Goal: Task Accomplishment & Management: Use online tool/utility

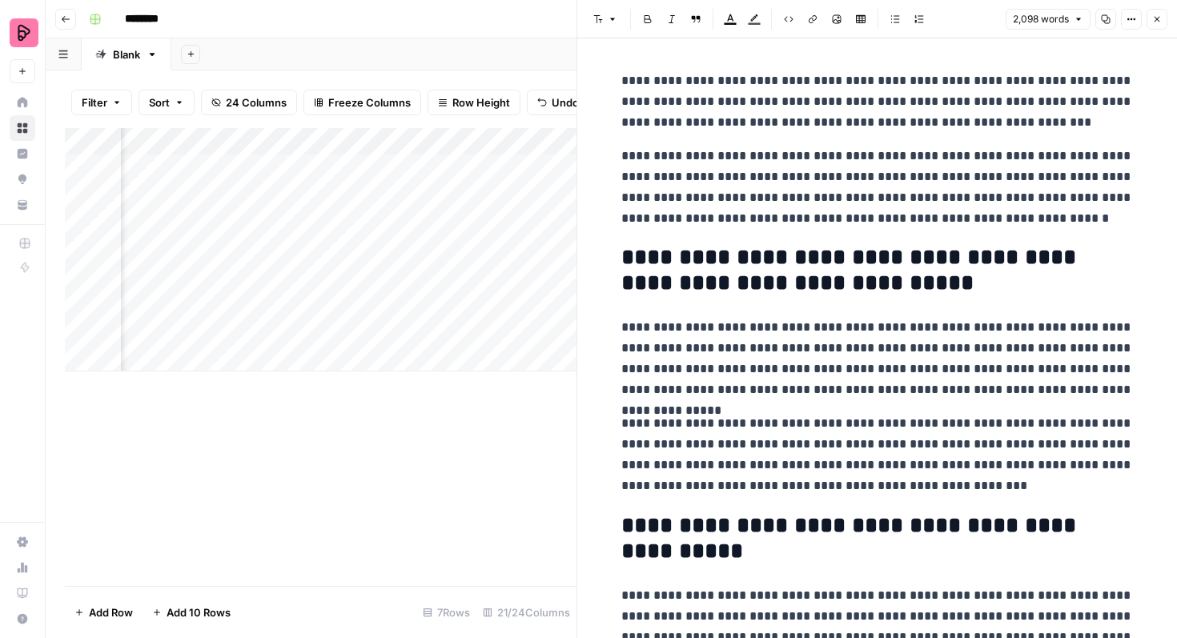
scroll to position [1722, 0]
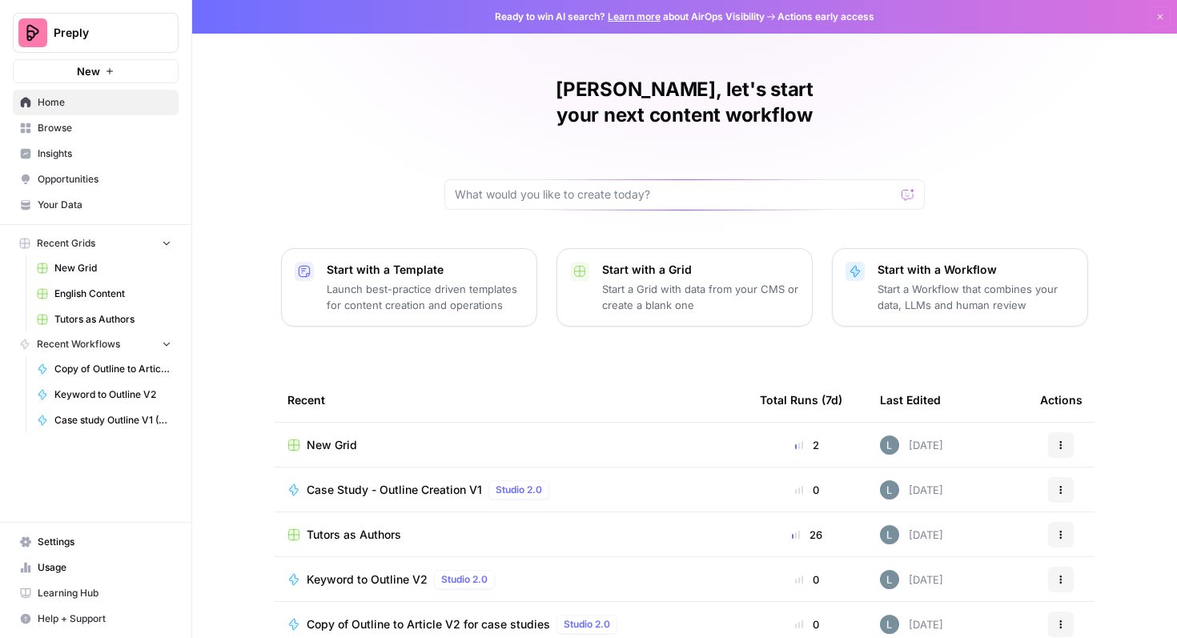
click at [119, 295] on span "English Content" at bounding box center [112, 294] width 117 height 14
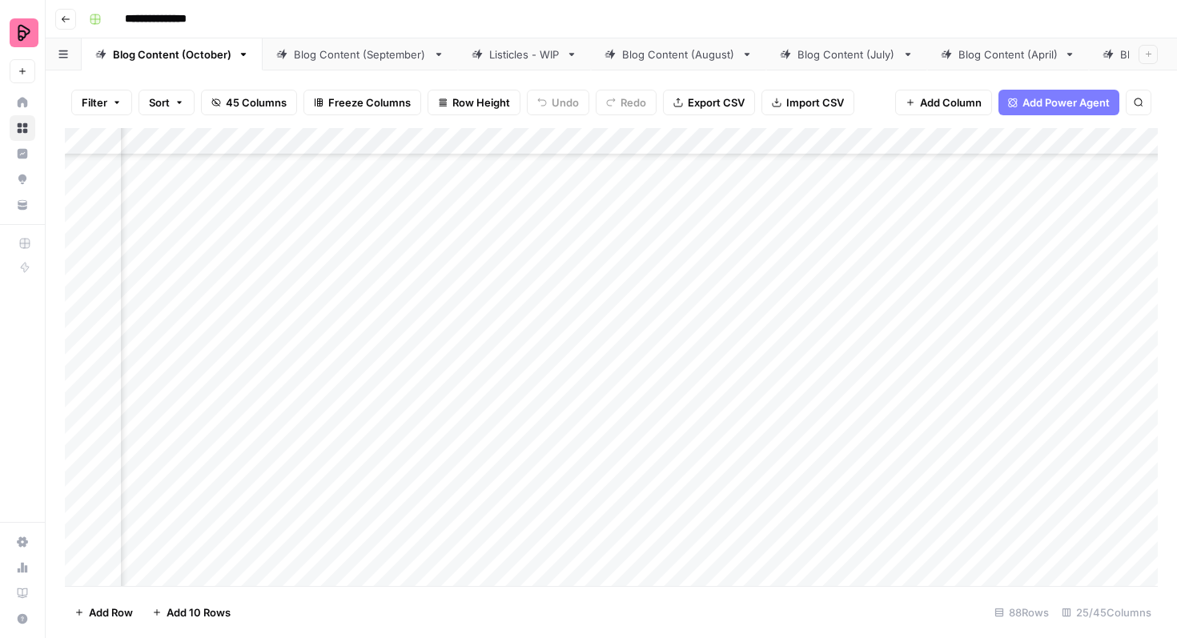
scroll to position [1901, 697]
click at [829, 267] on div "Add Column" at bounding box center [611, 357] width 1093 height 458
click at [543, 59] on div "Listicles - WIP" at bounding box center [524, 54] width 70 height 16
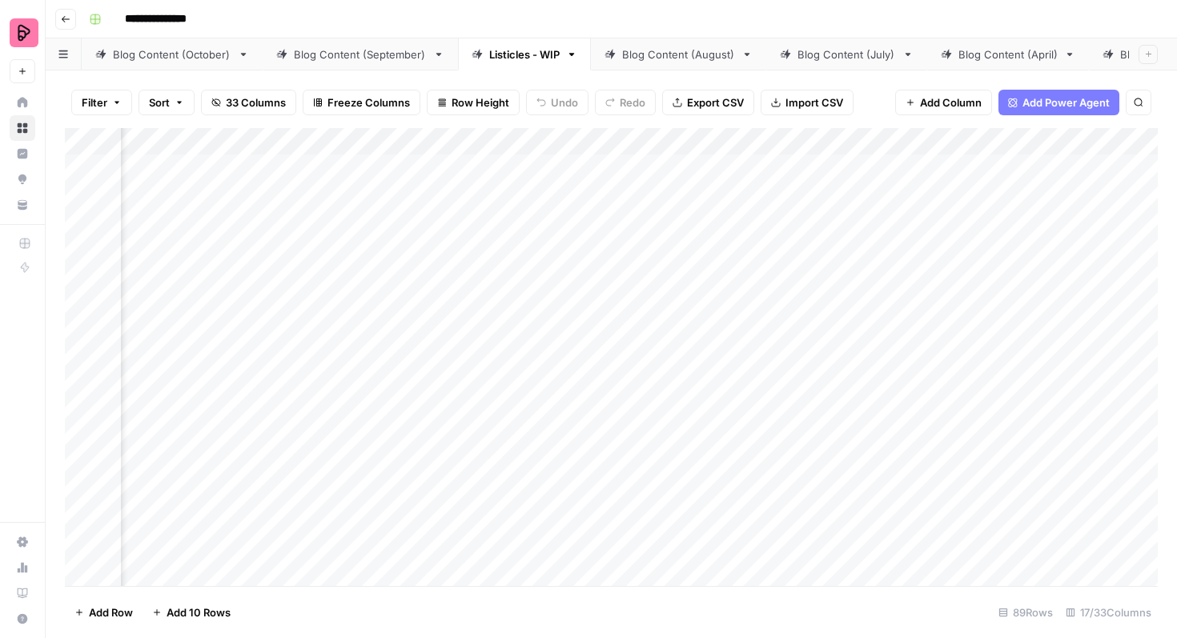
click at [803, 302] on div "Add Column" at bounding box center [611, 357] width 1093 height 458
click at [800, 302] on div "Add Column" at bounding box center [611, 357] width 1093 height 458
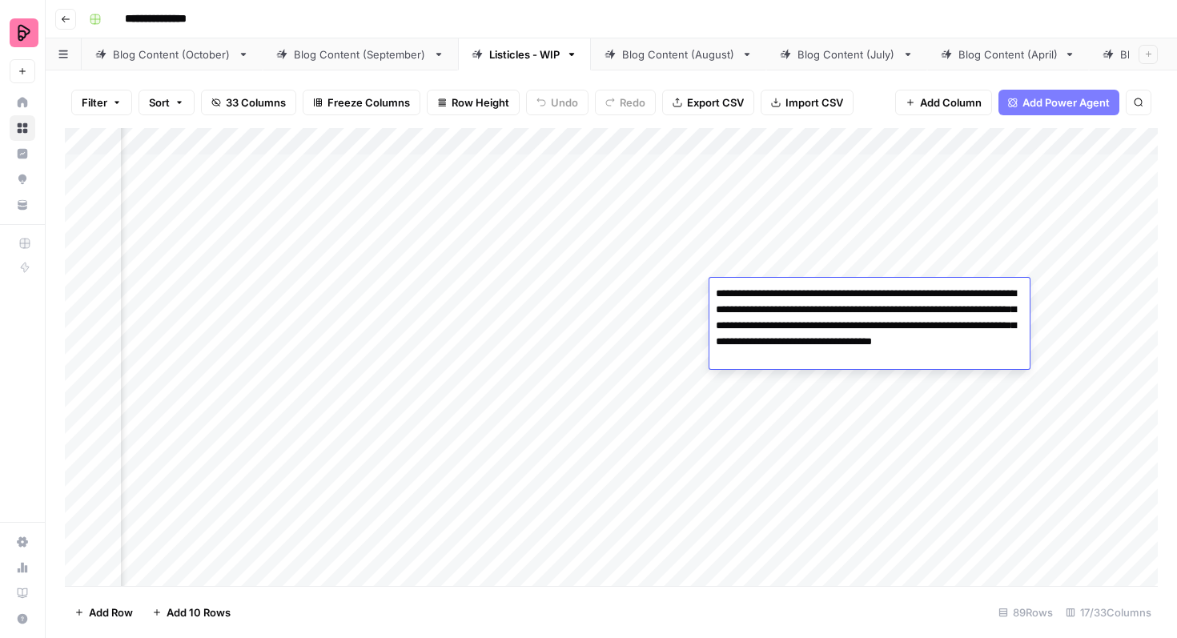
click at [794, 381] on div "Add Column" at bounding box center [611, 357] width 1093 height 458
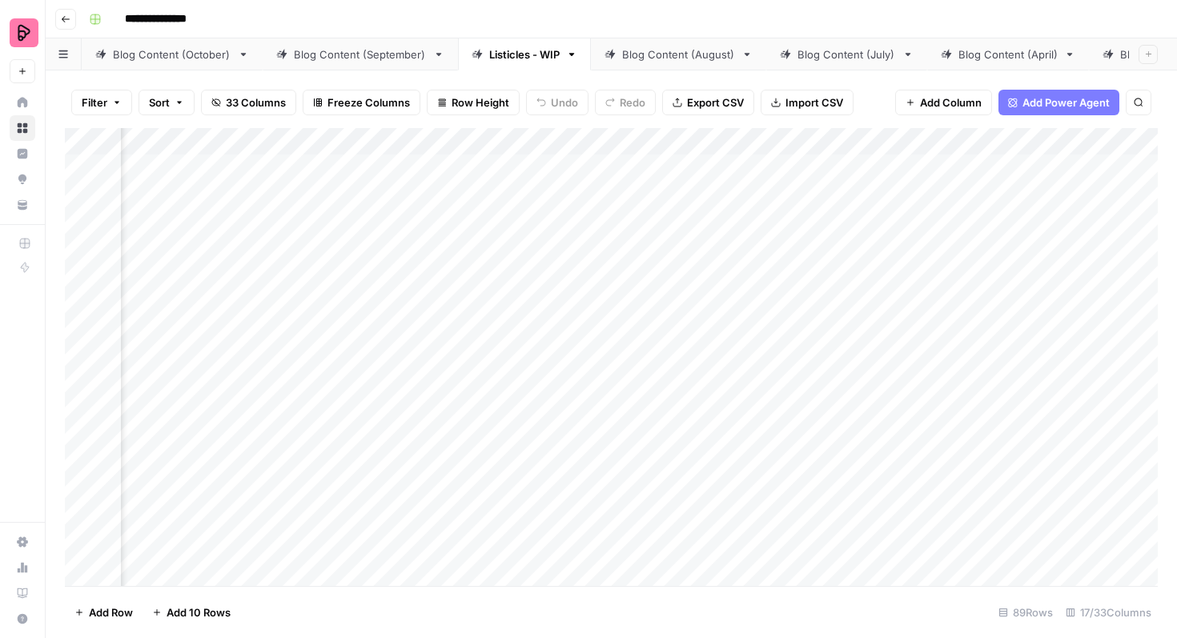
click at [794, 381] on div "Add Column" at bounding box center [611, 357] width 1093 height 458
click at [688, 416] on div "Add Column" at bounding box center [611, 357] width 1093 height 458
click at [1044, 376] on div "Add Column" at bounding box center [611, 357] width 1093 height 458
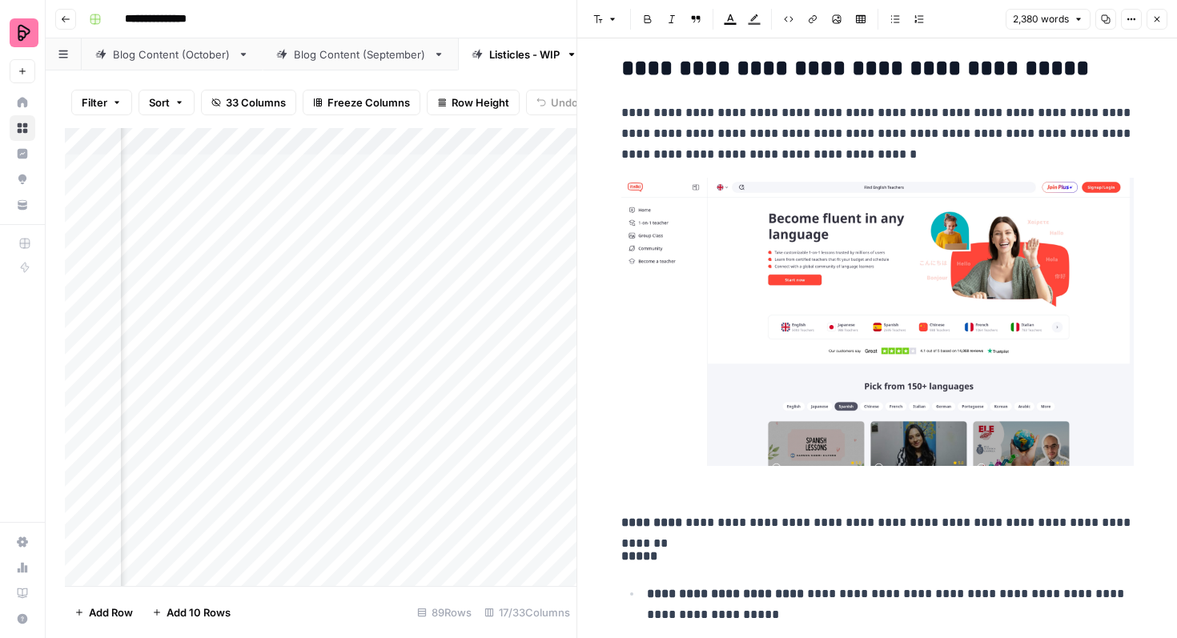
scroll to position [3642, 0]
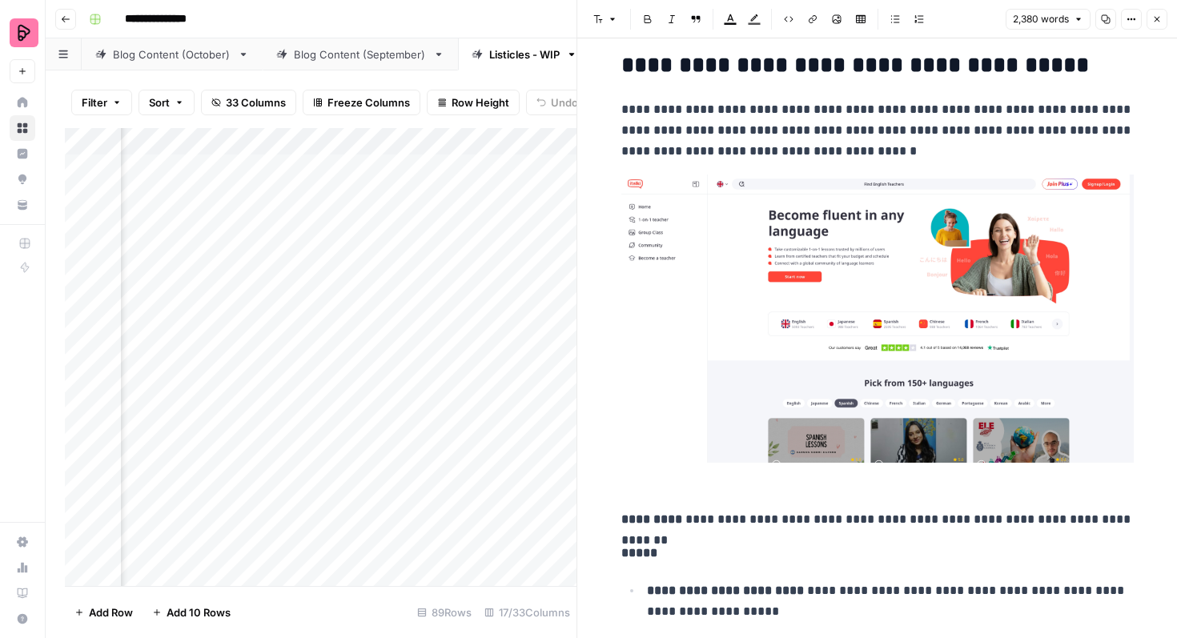
click at [1153, 21] on icon "button" at bounding box center [1157, 19] width 10 height 10
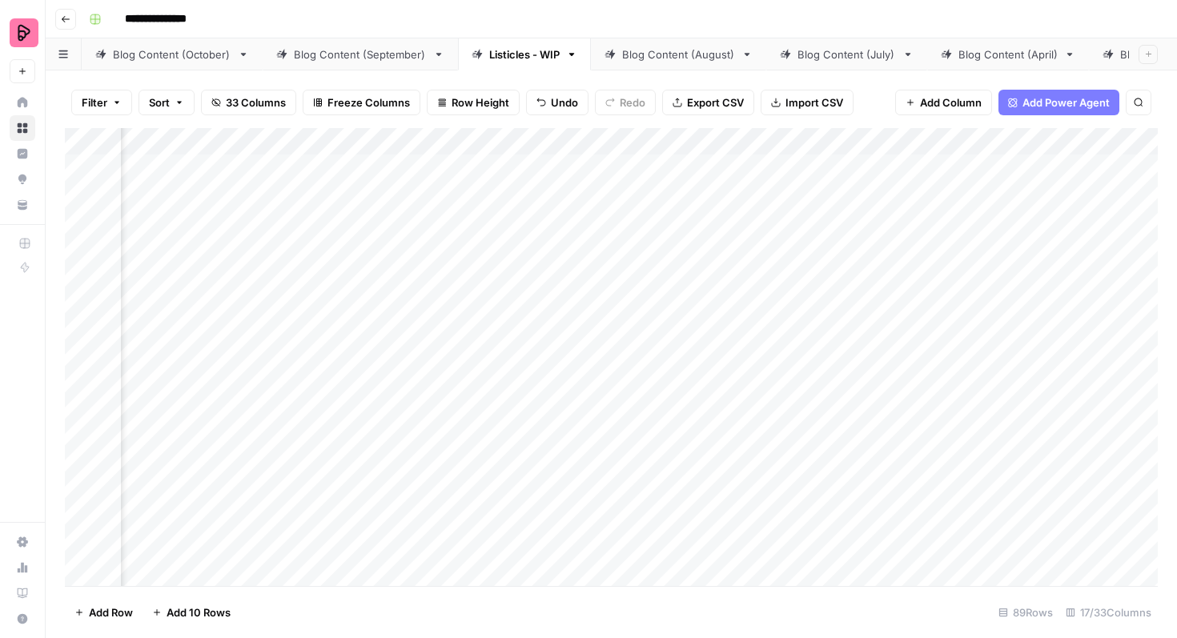
scroll to position [0, 918]
click at [366, 56] on div "Blog Content (September)" at bounding box center [360, 54] width 133 height 16
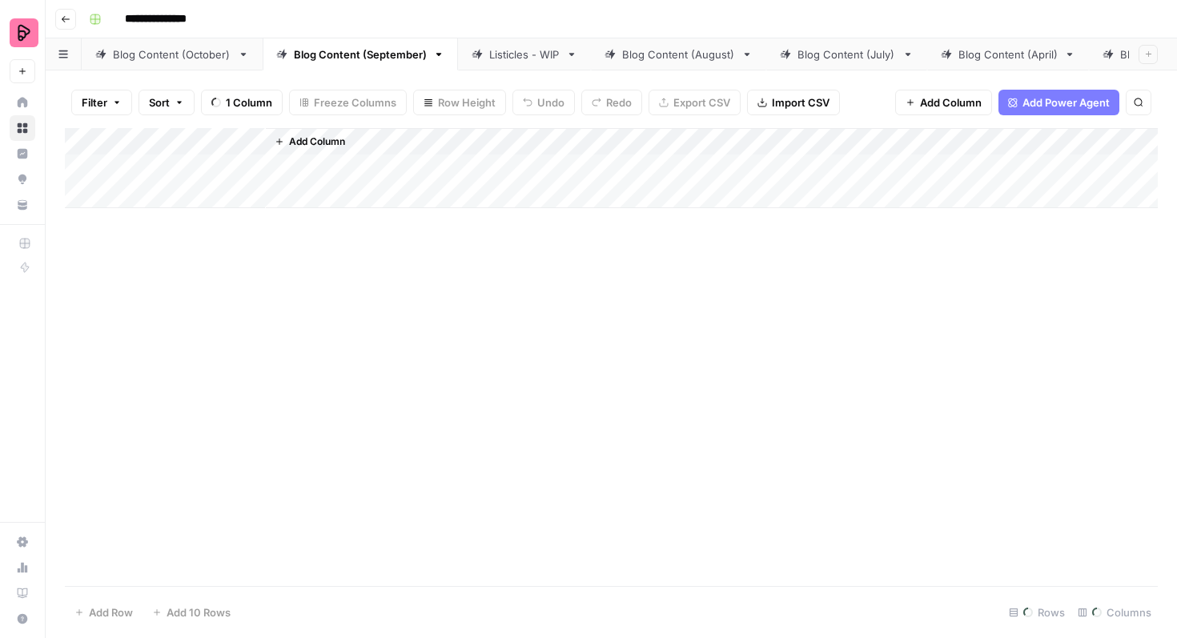
click at [199, 65] on link "Blog Content (October)" at bounding box center [172, 54] width 181 height 32
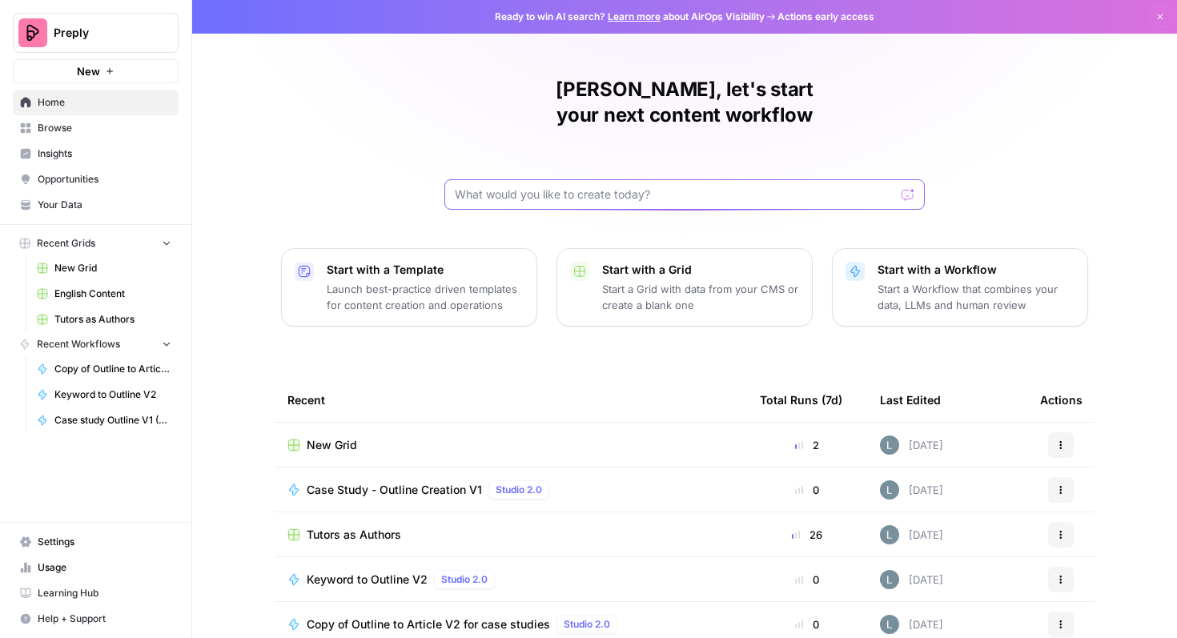
click at [517, 187] on input "text" at bounding box center [675, 195] width 440 height 16
type input "NON"
click at [102, 127] on span "Browse" at bounding box center [105, 128] width 134 height 14
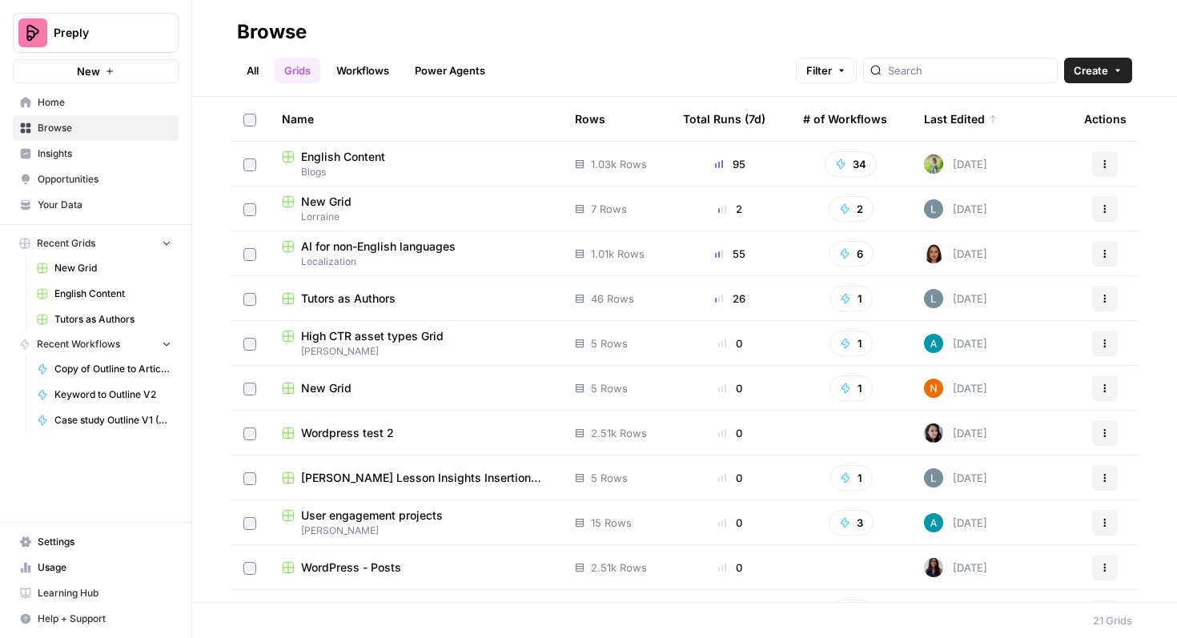
click at [488, 249] on div "AI for non-English languages" at bounding box center [415, 247] width 267 height 16
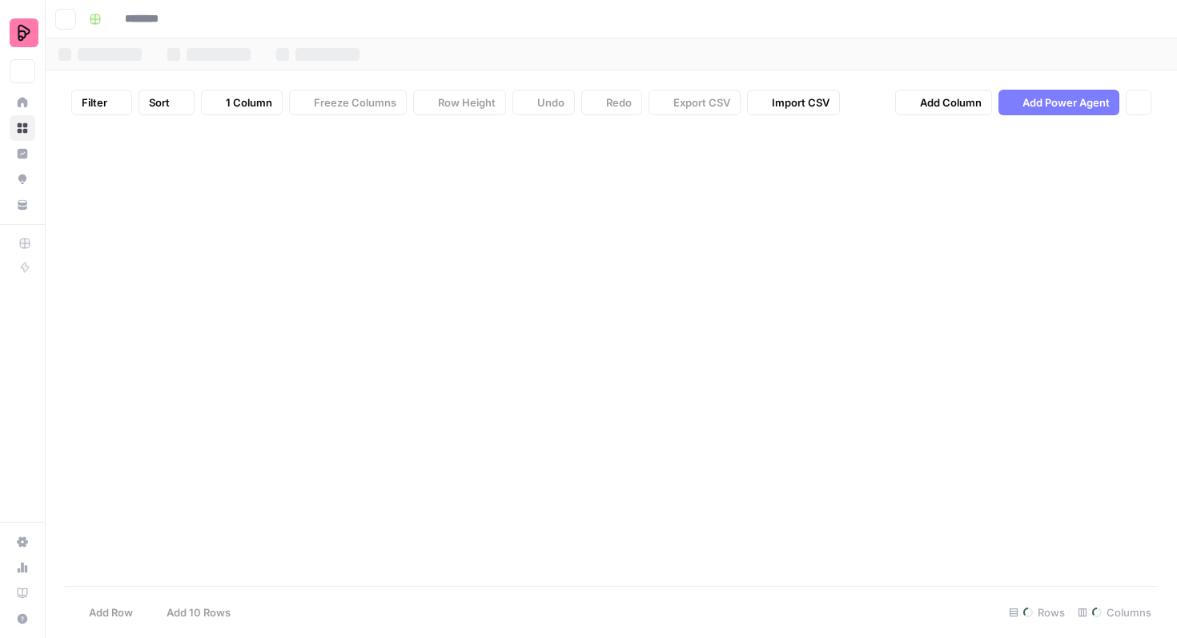
type input "**********"
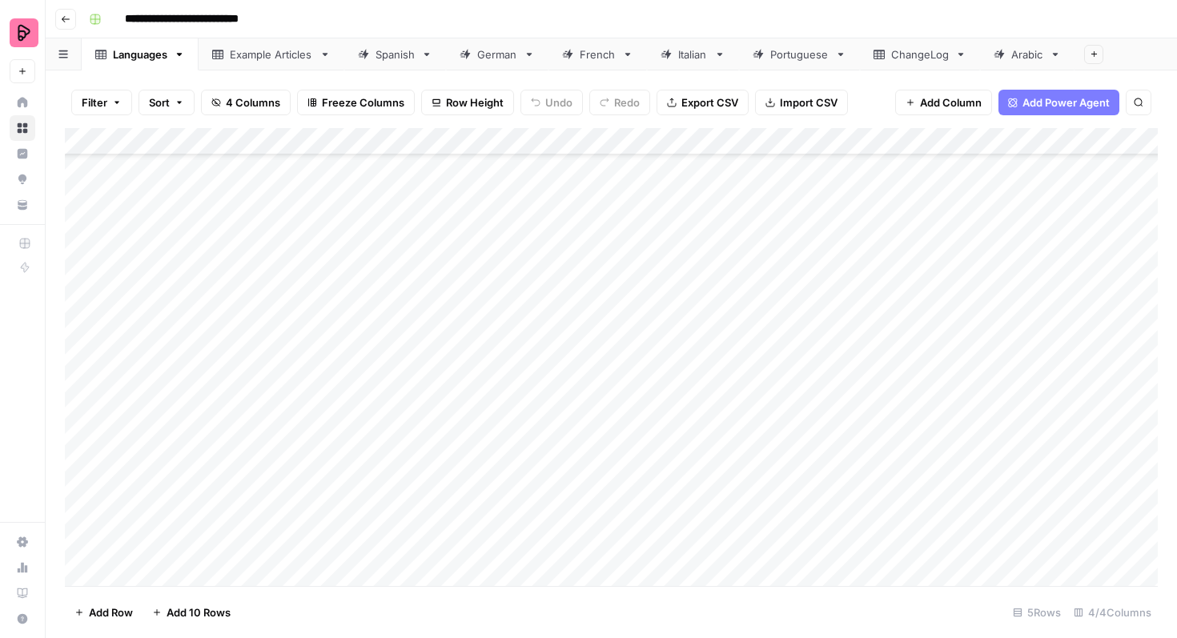
scroll to position [512, 0]
click at [396, 59] on div "Spanish" at bounding box center [395, 54] width 39 height 16
click at [512, 61] on div "German" at bounding box center [497, 54] width 40 height 16
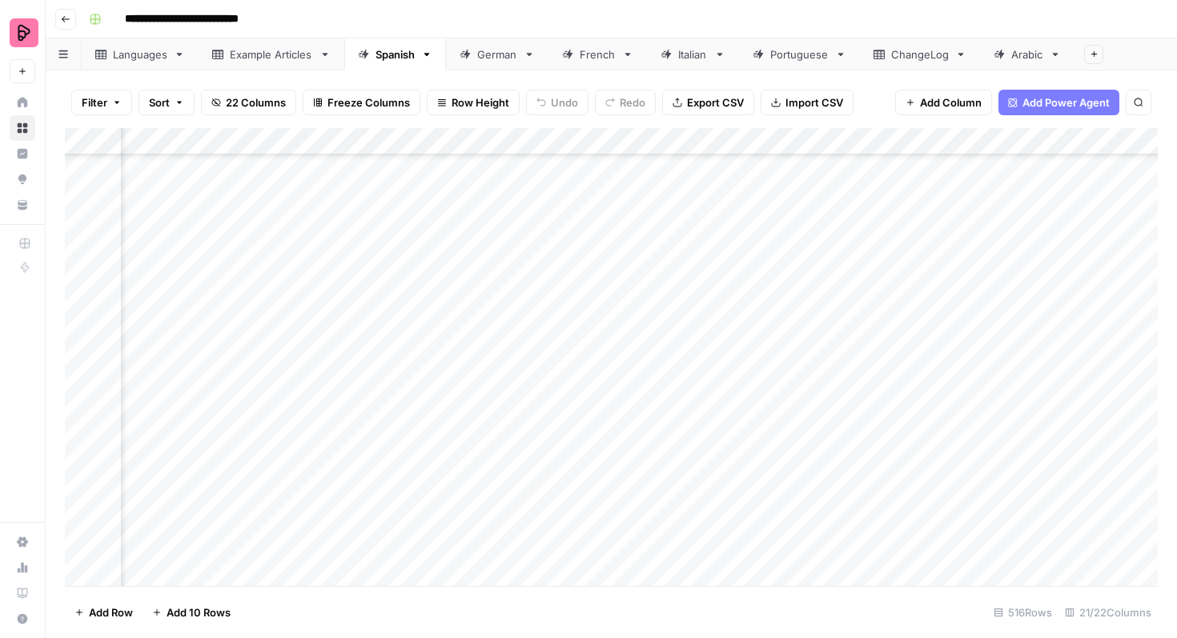
scroll to position [13643, 768]
click at [1135, 104] on icon "button" at bounding box center [1139, 102] width 8 height 8
type input "**********"
drag, startPoint x: 958, startPoint y: 146, endPoint x: 866, endPoint y: 146, distance: 92.9
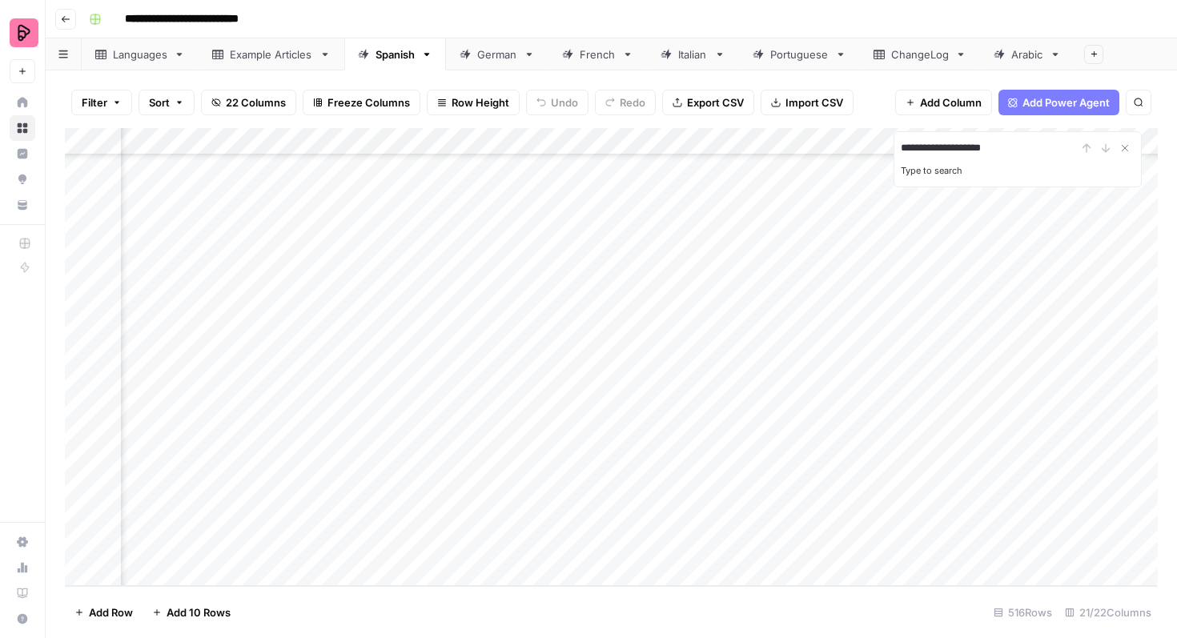
click at [866, 146] on div "**********" at bounding box center [611, 357] width 1093 height 458
click at [990, 152] on input "*********" at bounding box center [989, 148] width 176 height 19
click at [1089, 148] on icon "Previous Result" at bounding box center [1086, 148] width 13 height 13
click at [1088, 147] on icon "Previous Result" at bounding box center [1086, 148] width 13 height 13
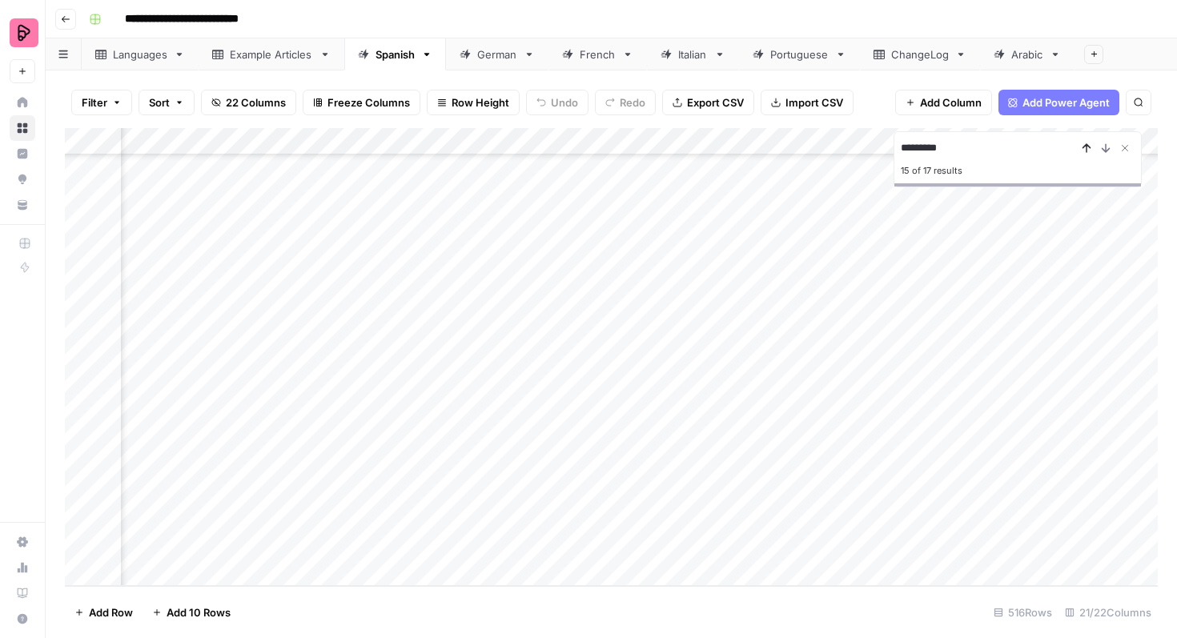
click at [1088, 147] on icon "Previous Result" at bounding box center [1086, 148] width 13 height 13
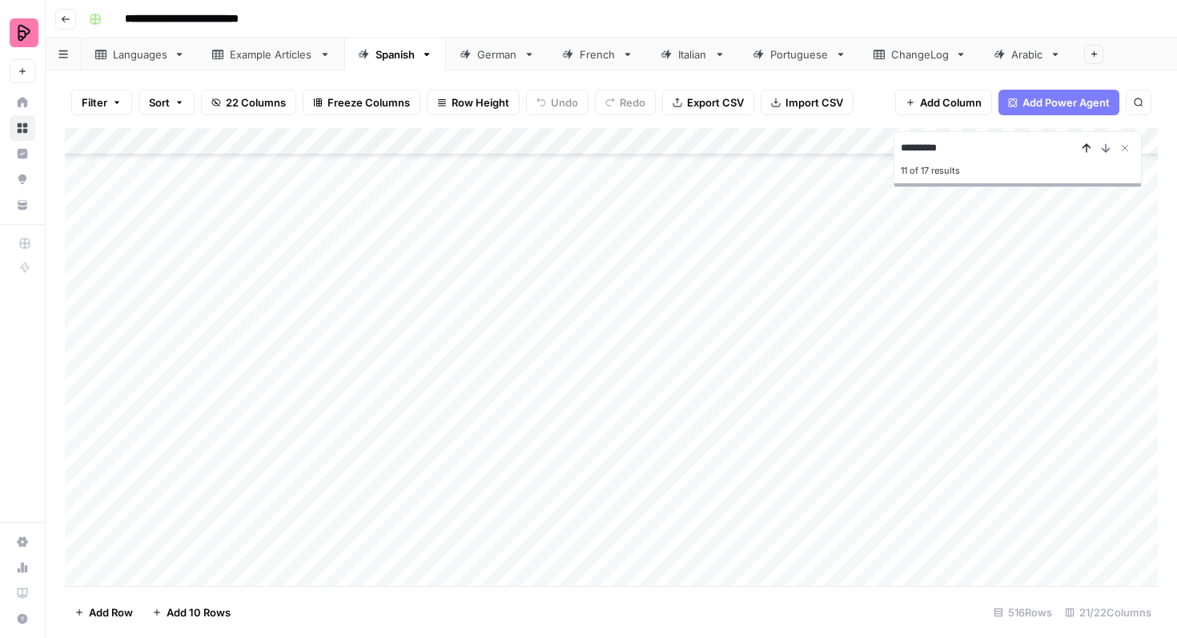
click at [1084, 147] on icon "Previous Result" at bounding box center [1086, 148] width 7 height 8
click at [1084, 147] on icon "Previous Result" at bounding box center [1086, 148] width 13 height 13
click at [902, 147] on input "*********" at bounding box center [989, 148] width 176 height 19
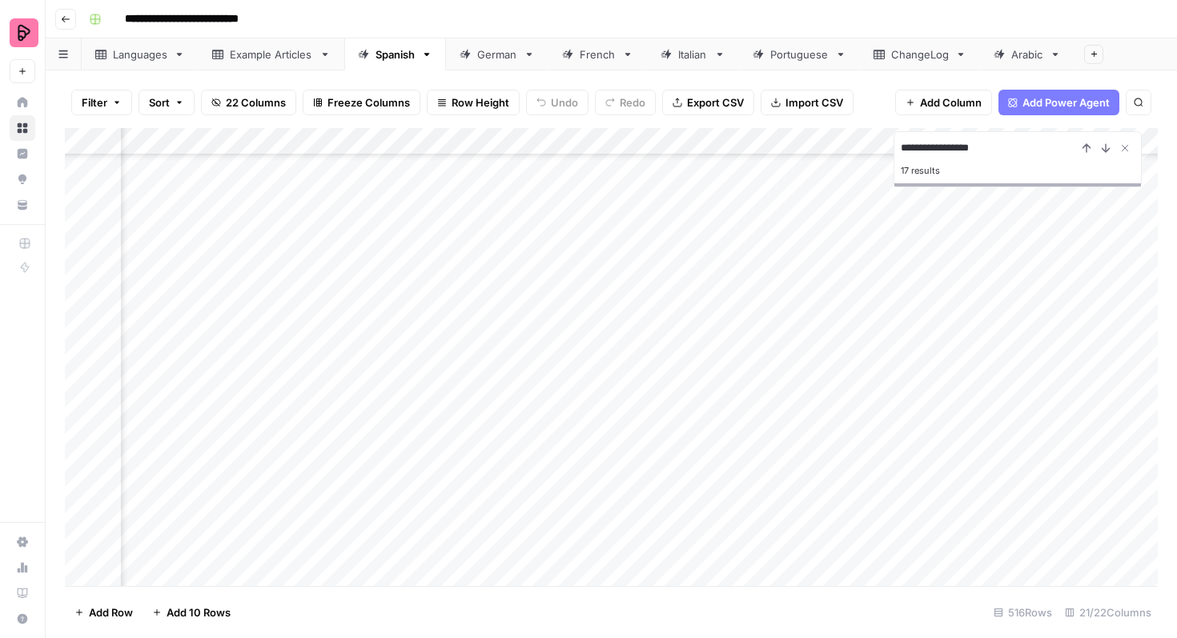
scroll to position [7977, 597]
click at [1082, 146] on icon "Previous Result" at bounding box center [1086, 148] width 13 height 13
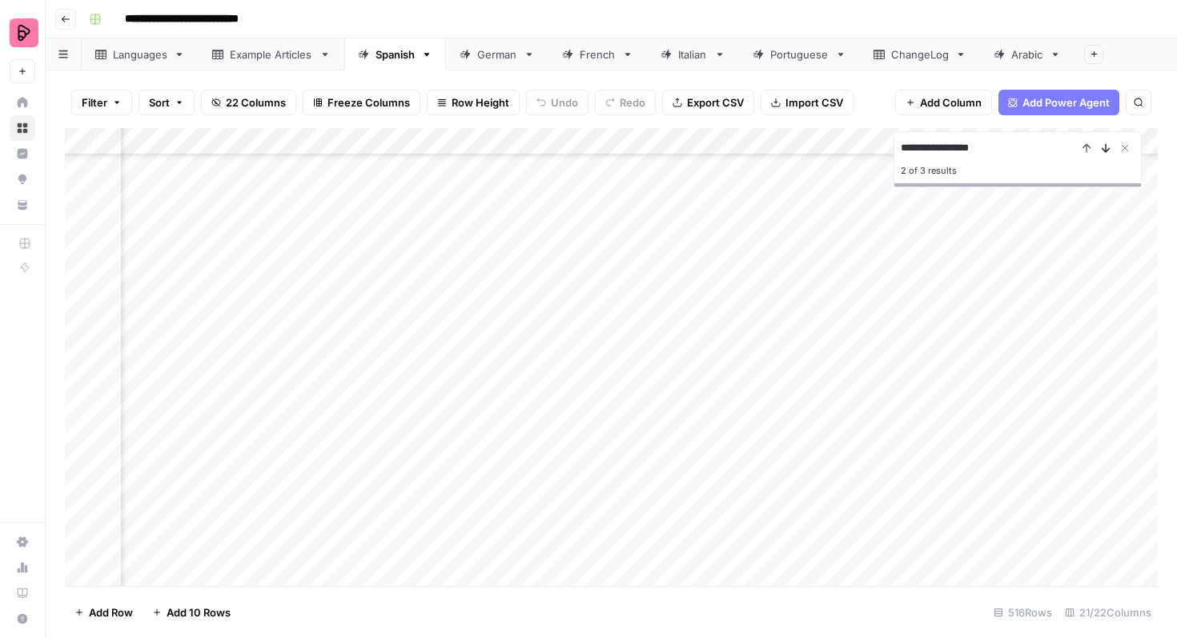
click at [1101, 144] on icon "Next Result" at bounding box center [1105, 148] width 13 height 13
click at [1092, 147] on icon "Previous Result" at bounding box center [1086, 148] width 13 height 13
click at [1110, 147] on icon "Next Result" at bounding box center [1105, 148] width 13 height 13
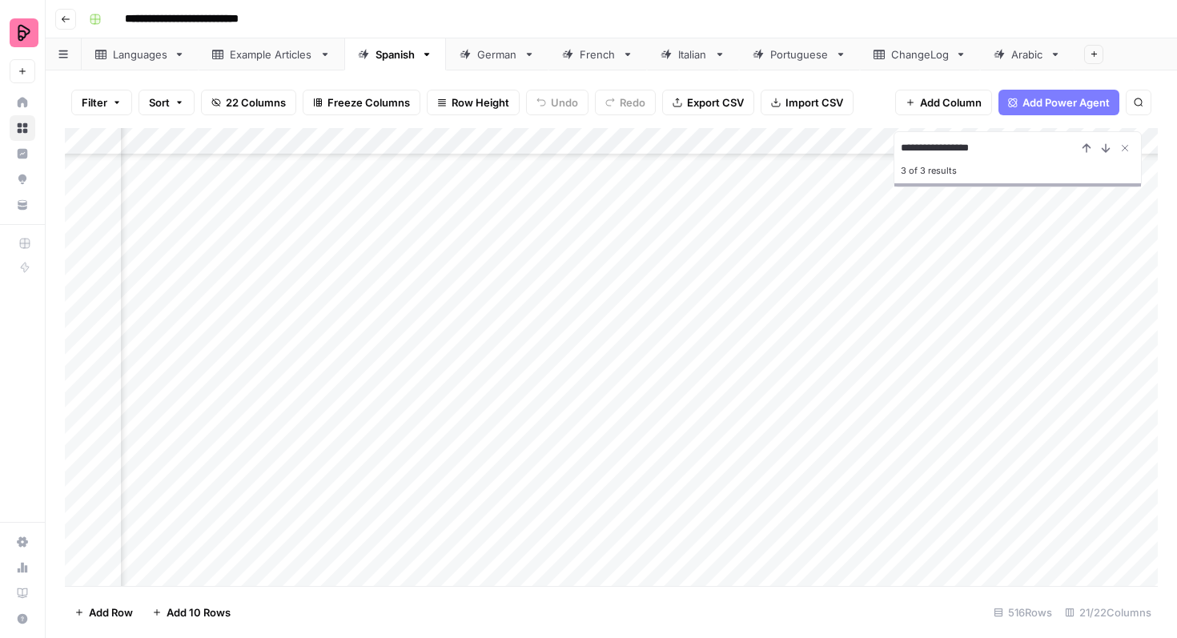
scroll to position [13643, 597]
click at [1085, 145] on icon "Previous Result" at bounding box center [1086, 148] width 7 height 8
click at [1084, 145] on icon "Previous Result" at bounding box center [1086, 148] width 7 height 8
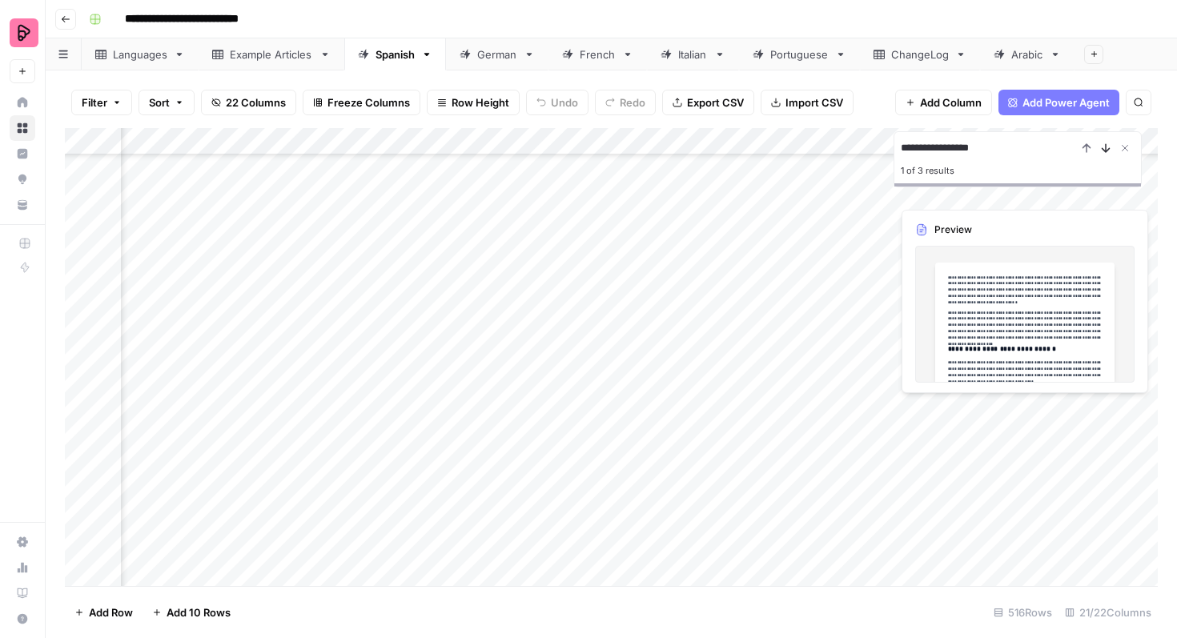
click at [1110, 144] on icon "Next Result" at bounding box center [1105, 148] width 13 height 13
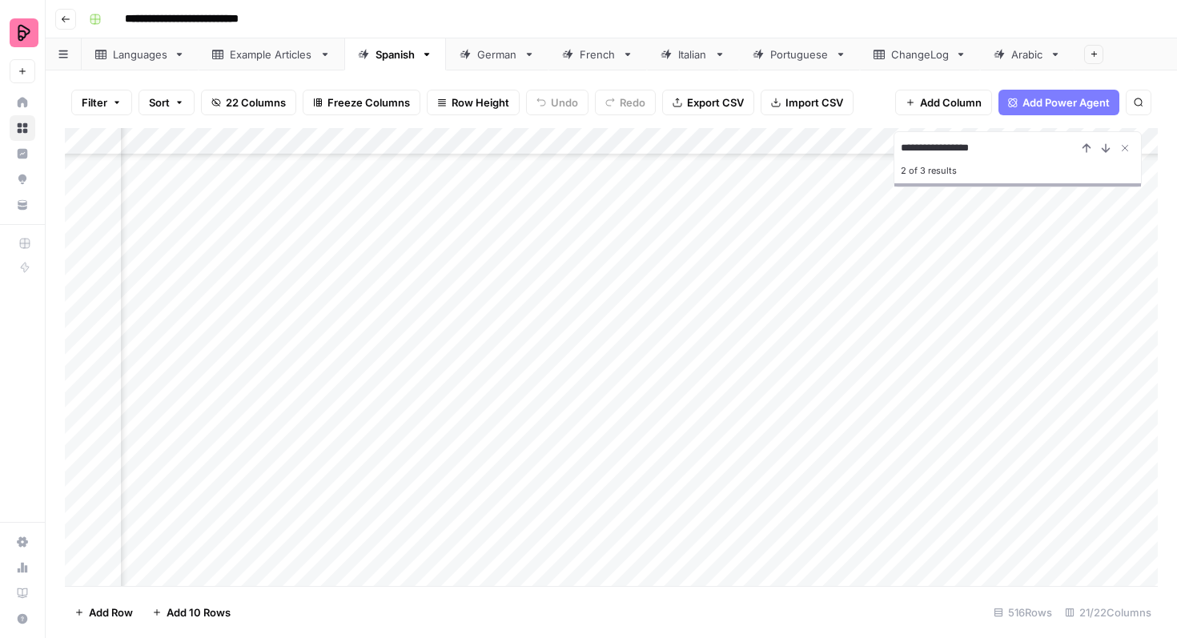
scroll to position [13643, 727]
drag, startPoint x: 991, startPoint y: 137, endPoint x: 940, endPoint y: 140, distance: 51.3
click at [941, 140] on div "**********" at bounding box center [1018, 159] width 248 height 56
drag, startPoint x: 1000, startPoint y: 143, endPoint x: 849, endPoint y: 150, distance: 151.5
click at [849, 150] on div "**********" at bounding box center [611, 357] width 1093 height 458
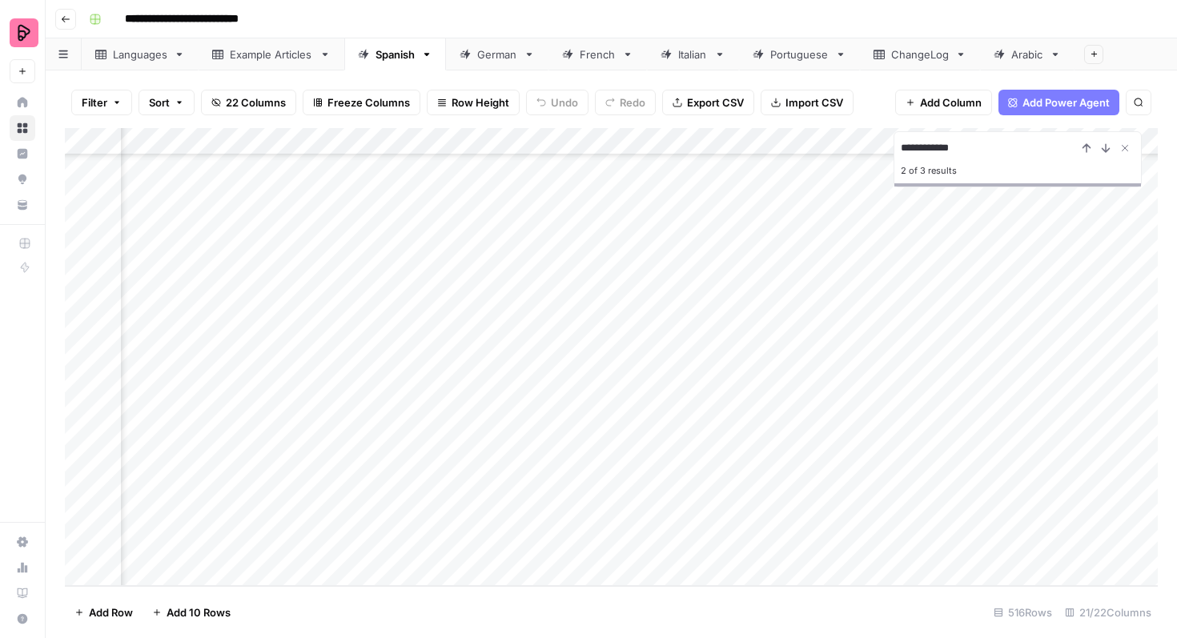
type input "**********"
click at [1091, 148] on icon "Previous Result" at bounding box center [1086, 148] width 13 height 13
click at [1087, 148] on icon "Previous Result" at bounding box center [1086, 148] width 13 height 13
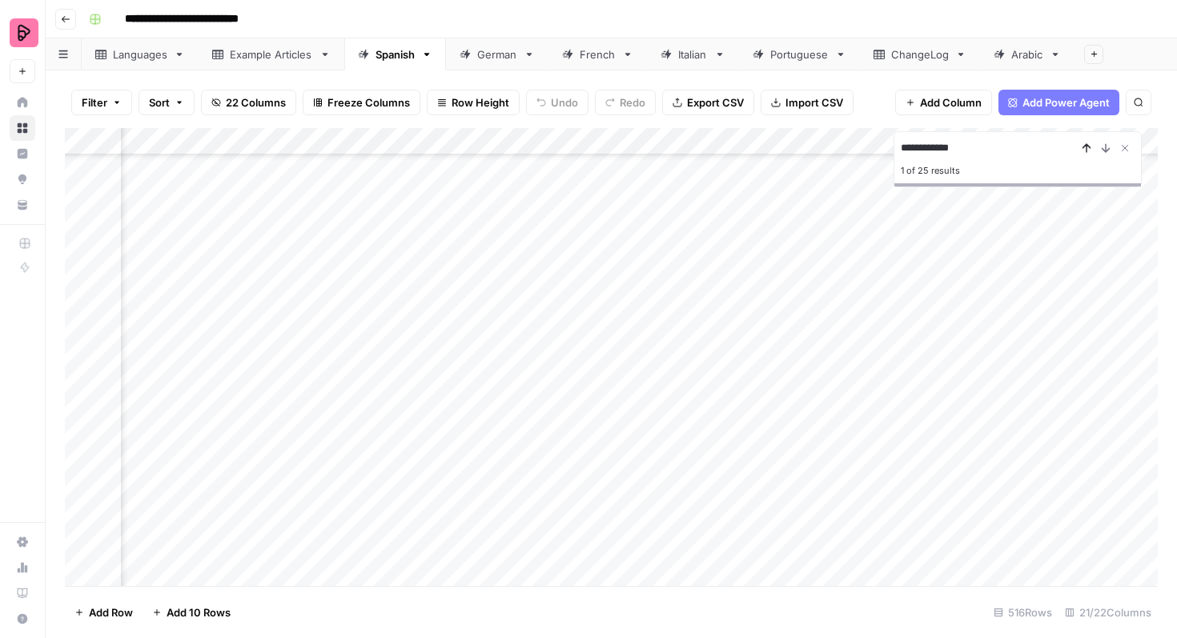
click at [1087, 148] on icon "Previous Result" at bounding box center [1086, 148] width 13 height 13
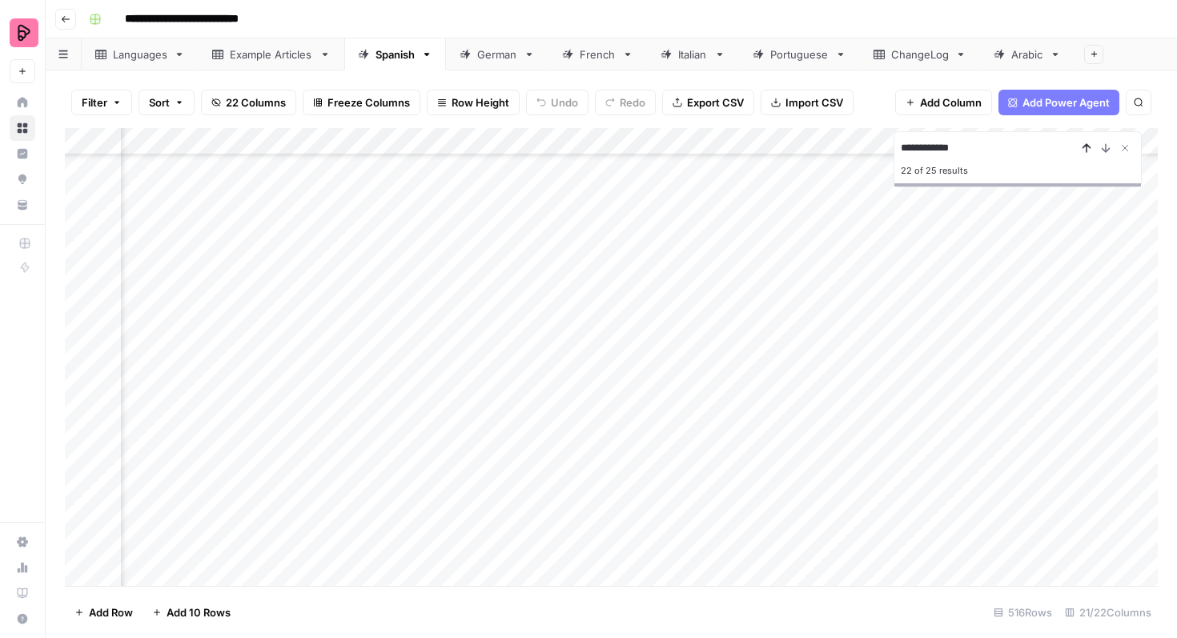
click at [1087, 148] on icon "Previous Result" at bounding box center [1086, 148] width 13 height 13
click at [1087, 146] on icon "Previous Result" at bounding box center [1086, 148] width 13 height 13
click at [1087, 146] on icon "Previous Result" at bounding box center [1086, 148] width 7 height 8
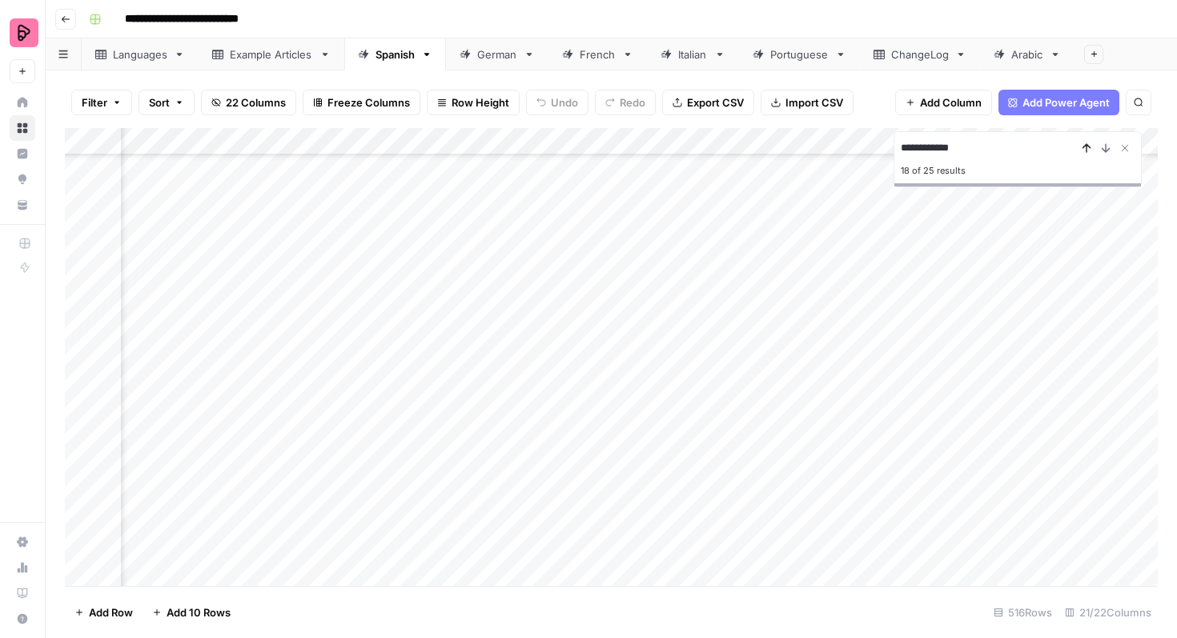
click at [1087, 146] on icon "Previous Result" at bounding box center [1086, 148] width 7 height 8
click at [1087, 147] on icon "Previous Result" at bounding box center [1086, 148] width 7 height 8
click at [1105, 148] on icon "Next Result" at bounding box center [1106, 148] width 7 height 8
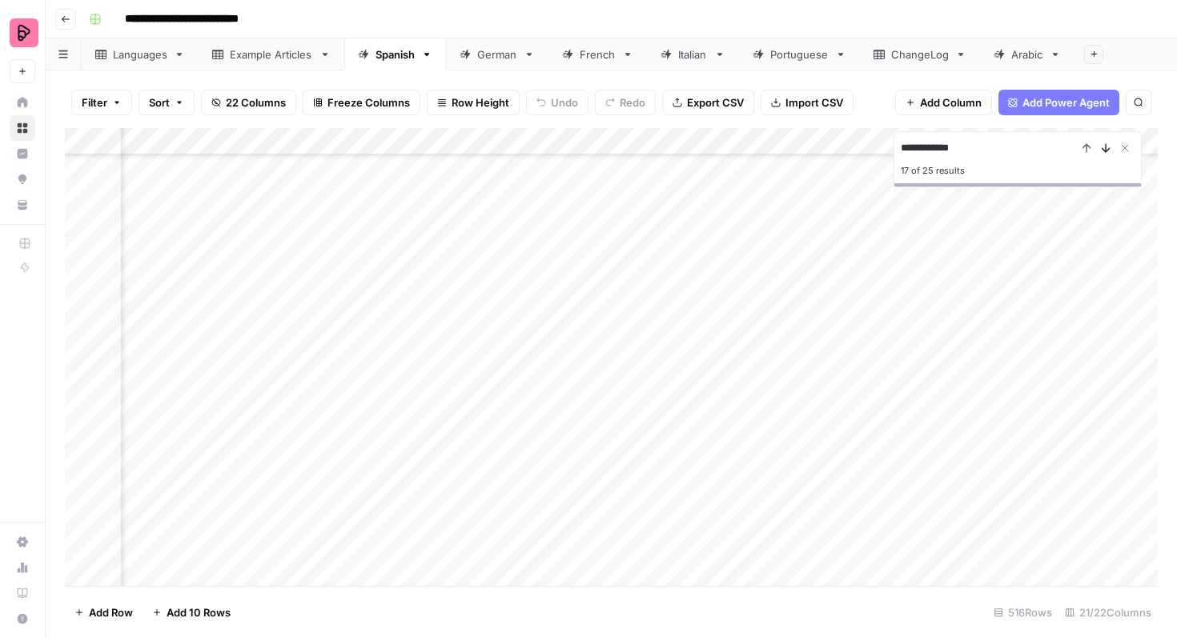
click at [1105, 148] on icon "Next Result" at bounding box center [1106, 148] width 7 height 8
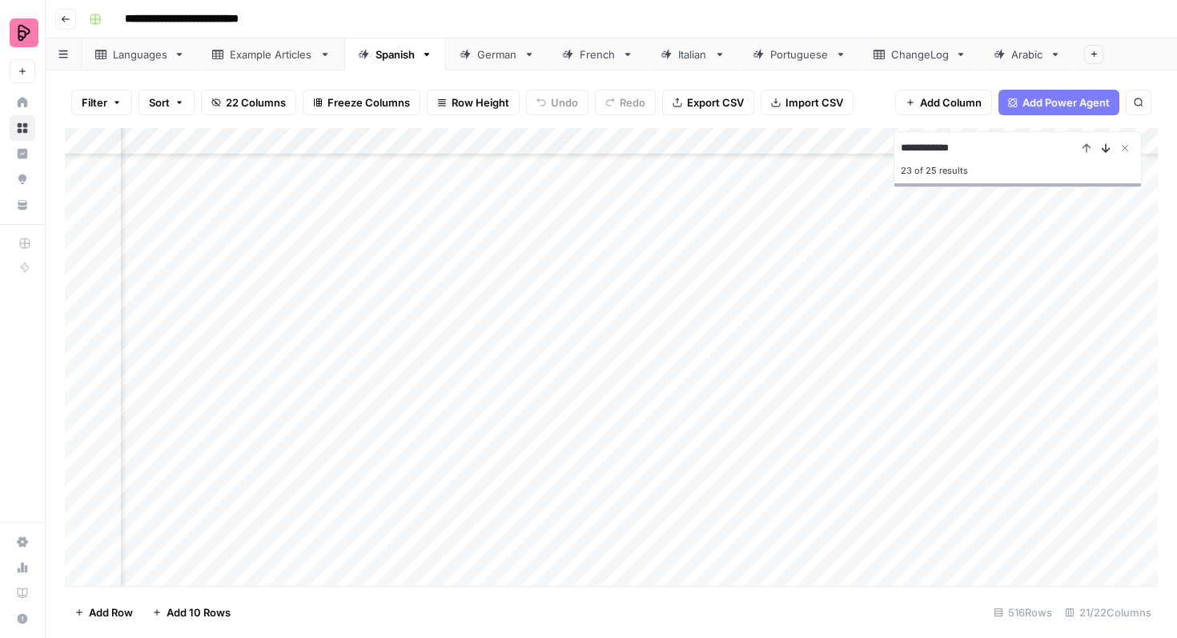
click at [1105, 148] on icon "Next Result" at bounding box center [1106, 148] width 7 height 8
click at [1127, 142] on icon "Close Search" at bounding box center [1125, 148] width 13 height 13
click at [1134, 95] on button "Search" at bounding box center [1139, 103] width 26 height 26
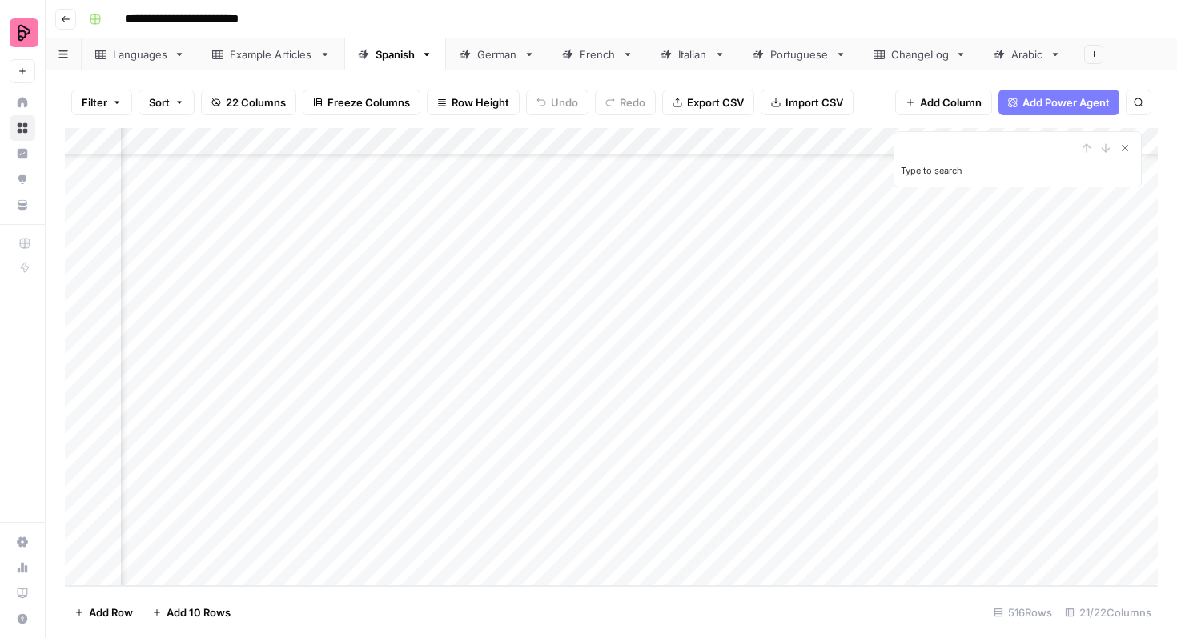
click at [248, 334] on div "Add Column" at bounding box center [611, 357] width 1093 height 458
click at [251, 329] on div "Add Column" at bounding box center [611, 357] width 1093 height 458
click at [251, 329] on textarea "**********" at bounding box center [273, 329] width 256 height 22
click at [918, 151] on input "Type to search" at bounding box center [989, 148] width 176 height 19
paste input "**********"
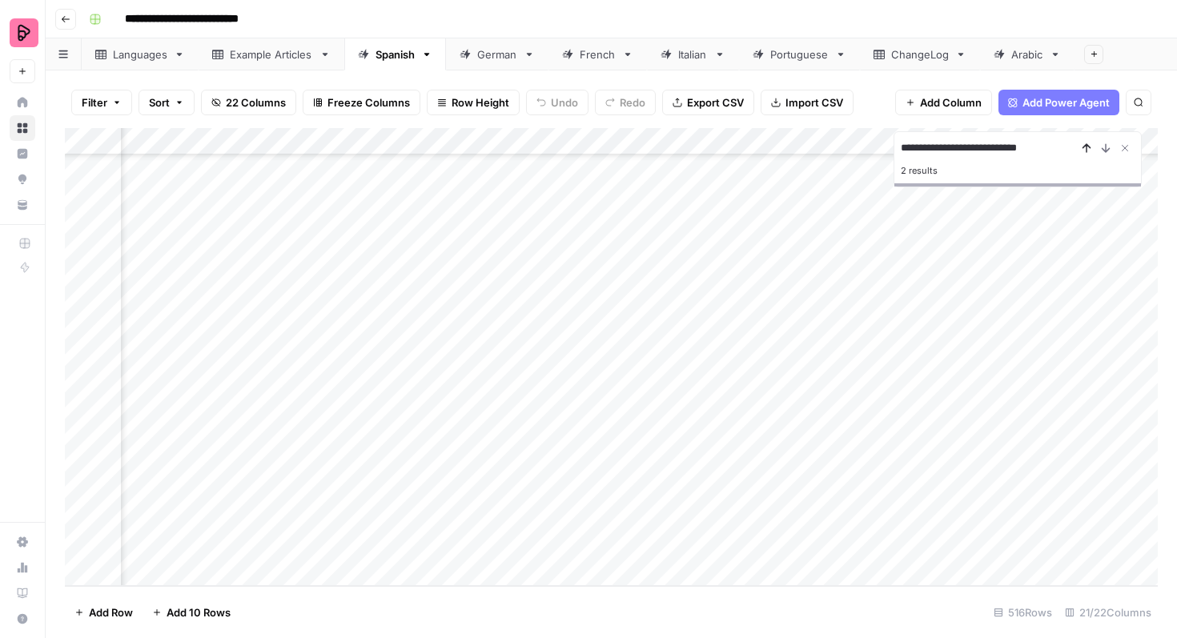
click at [1087, 148] on icon "Previous Result" at bounding box center [1086, 148] width 13 height 13
click at [1107, 148] on icon "Next Result" at bounding box center [1105, 148] width 13 height 13
click at [231, 359] on div "Add Column" at bounding box center [611, 357] width 1093 height 458
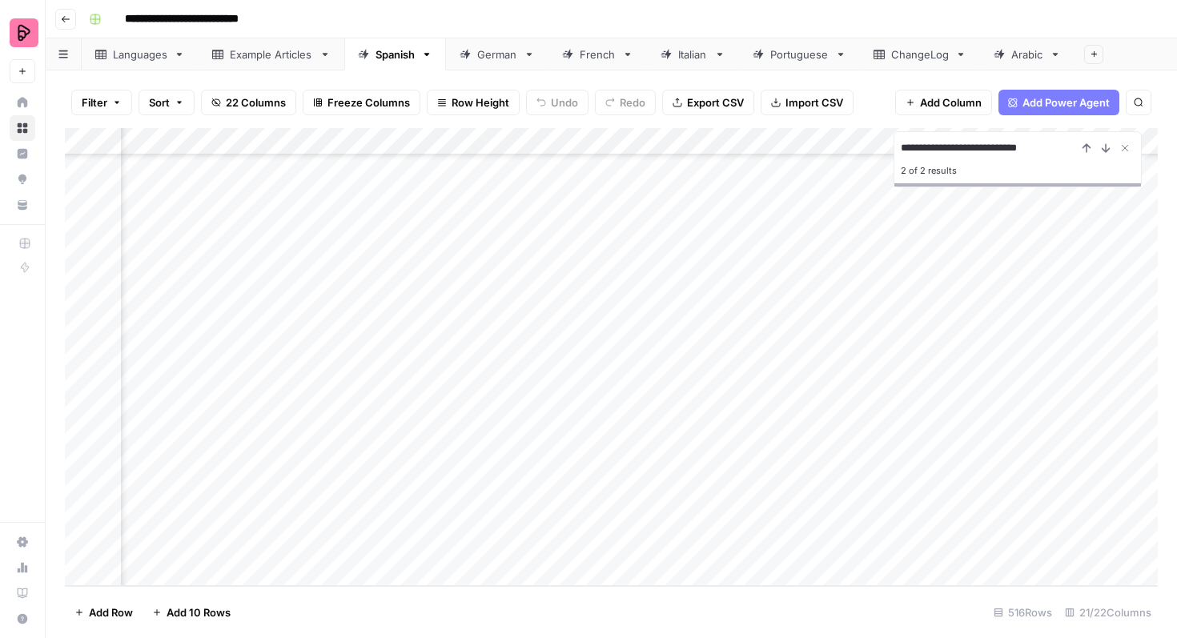
click at [231, 359] on div "Add Column" at bounding box center [611, 357] width 1093 height 458
click at [231, 359] on textarea "**********" at bounding box center [273, 356] width 256 height 22
click at [942, 143] on input "**********" at bounding box center [989, 148] width 176 height 19
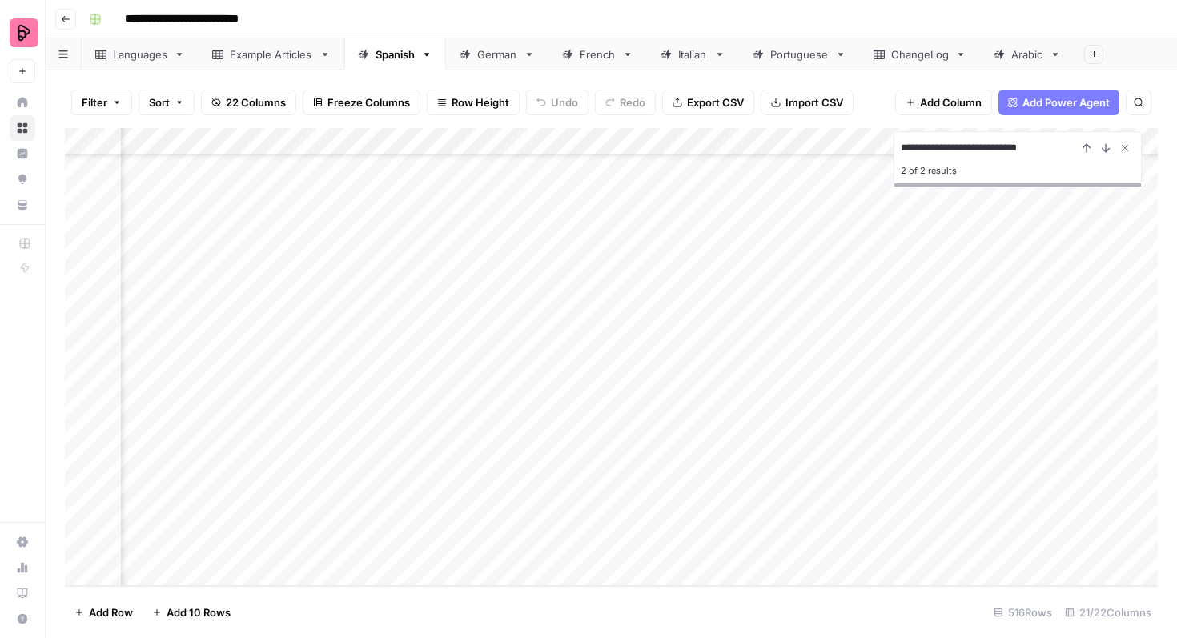
click at [942, 143] on input "**********" at bounding box center [989, 148] width 176 height 19
paste input "**********"
type input "**********"
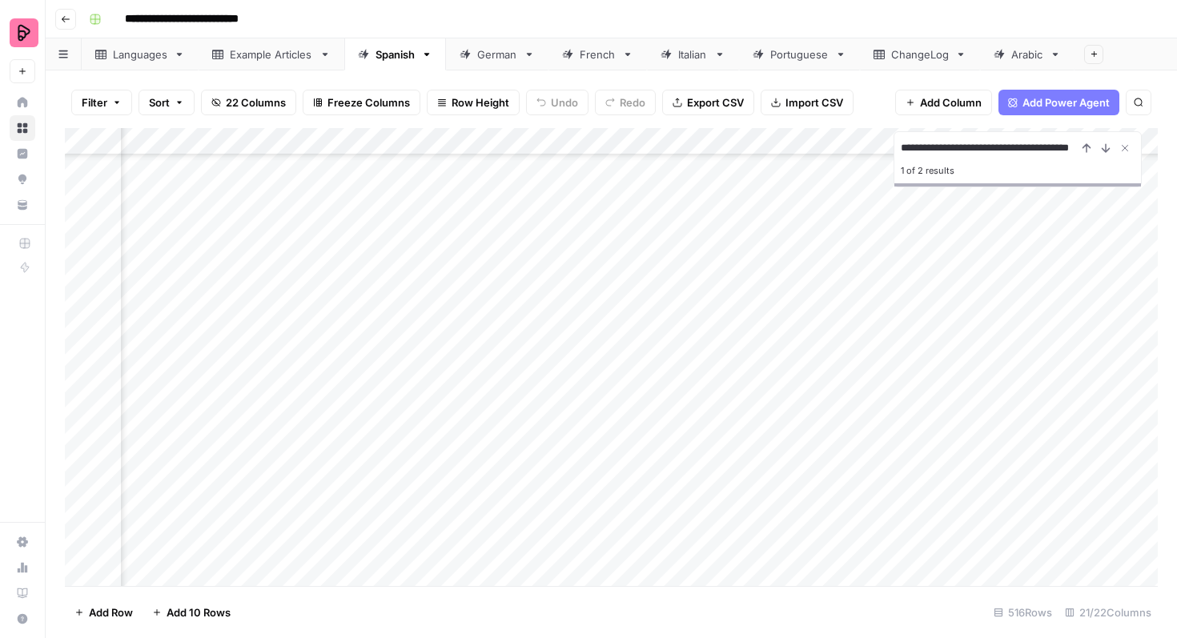
click at [749, 140] on div "Add Column" at bounding box center [611, 357] width 1093 height 458
click at [868, 108] on div "Filter Sort 22 Columns Freeze Columns Row Height Undo Redo Export CSV Import CS…" at bounding box center [611, 102] width 1093 height 51
click at [1122, 149] on icon "Close Search" at bounding box center [1125, 148] width 13 height 13
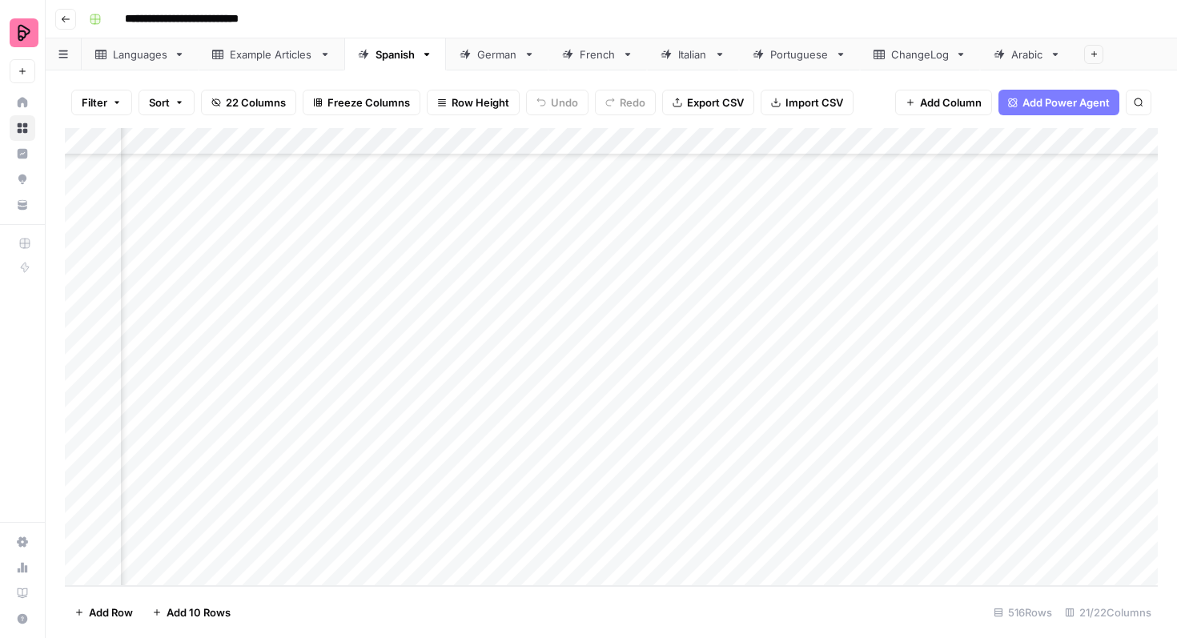
drag, startPoint x: 767, startPoint y: 170, endPoint x: 757, endPoint y: 637, distance: 467.7
click at [757, 637] on div "Filter Sort 22 Columns Freeze Columns Row Height Undo Redo Export CSV Import CS…" at bounding box center [611, 354] width 1131 height 568
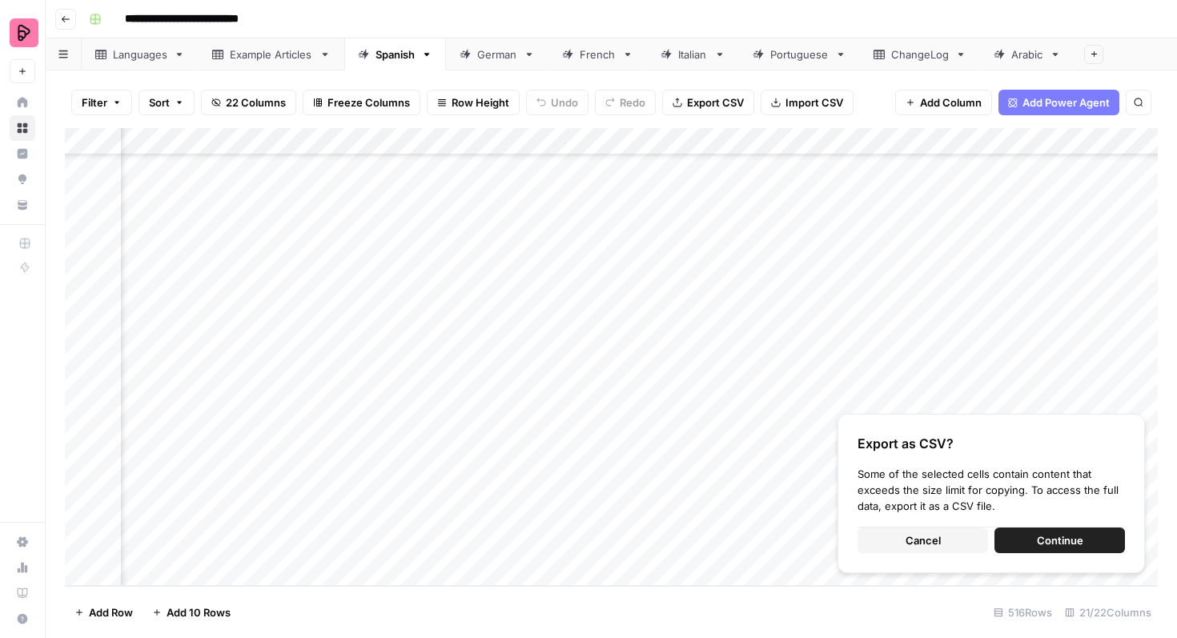
click at [1063, 540] on span "Continue" at bounding box center [1060, 540] width 46 height 16
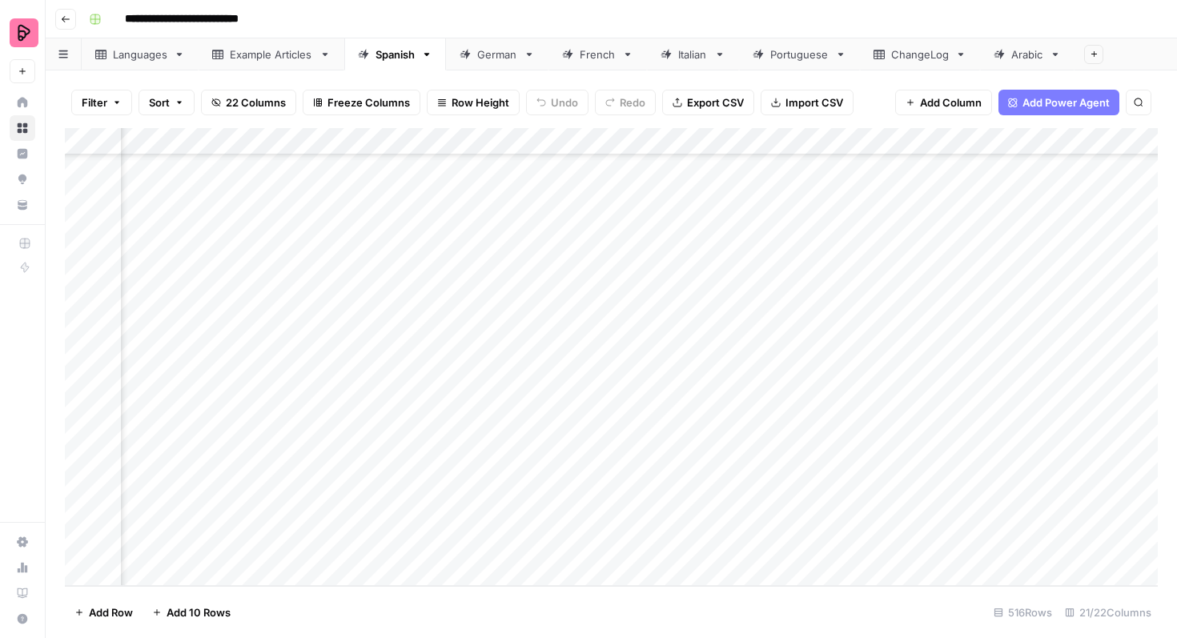
scroll to position [13643, 538]
click at [810, 542] on div "Add Column" at bounding box center [611, 357] width 1093 height 458
click at [1143, 106] on button "Search" at bounding box center [1139, 103] width 26 height 26
click at [788, 520] on div "Add Column" at bounding box center [611, 357] width 1093 height 458
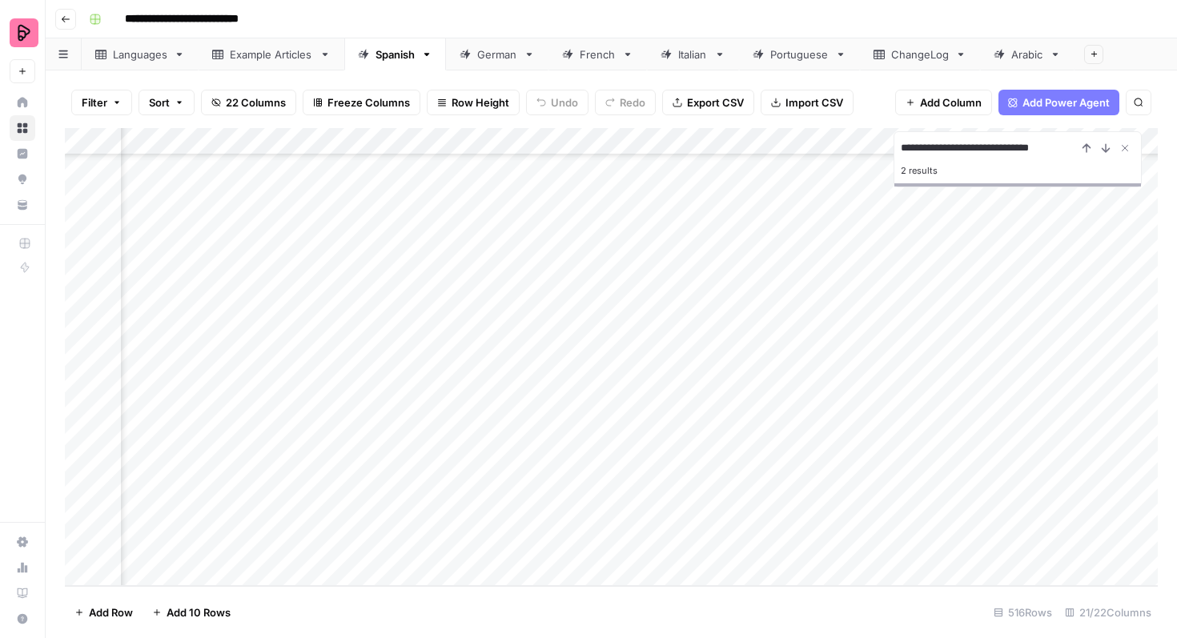
click at [788, 520] on div "Add Column" at bounding box center [611, 357] width 1093 height 458
click at [788, 520] on textarea "**********" at bounding box center [829, 519] width 256 height 22
click at [960, 135] on div "**********" at bounding box center [1018, 159] width 248 height 56
click at [956, 146] on input "**********" at bounding box center [989, 148] width 176 height 19
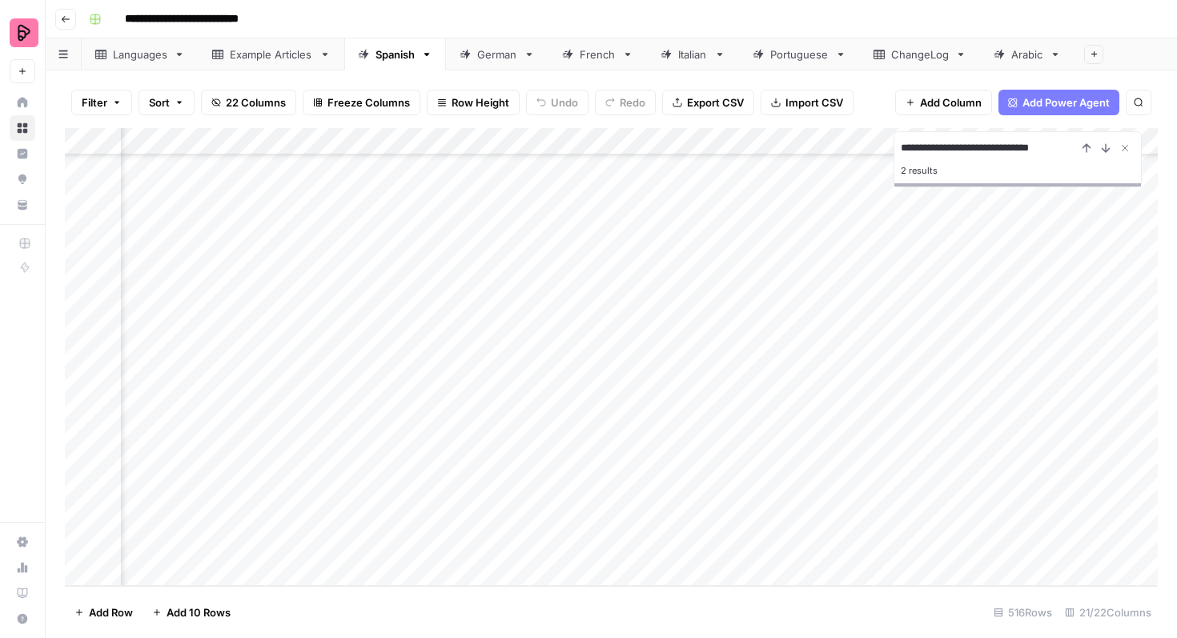
click at [956, 146] on input "**********" at bounding box center [989, 148] width 176 height 19
paste input
type input "**********"
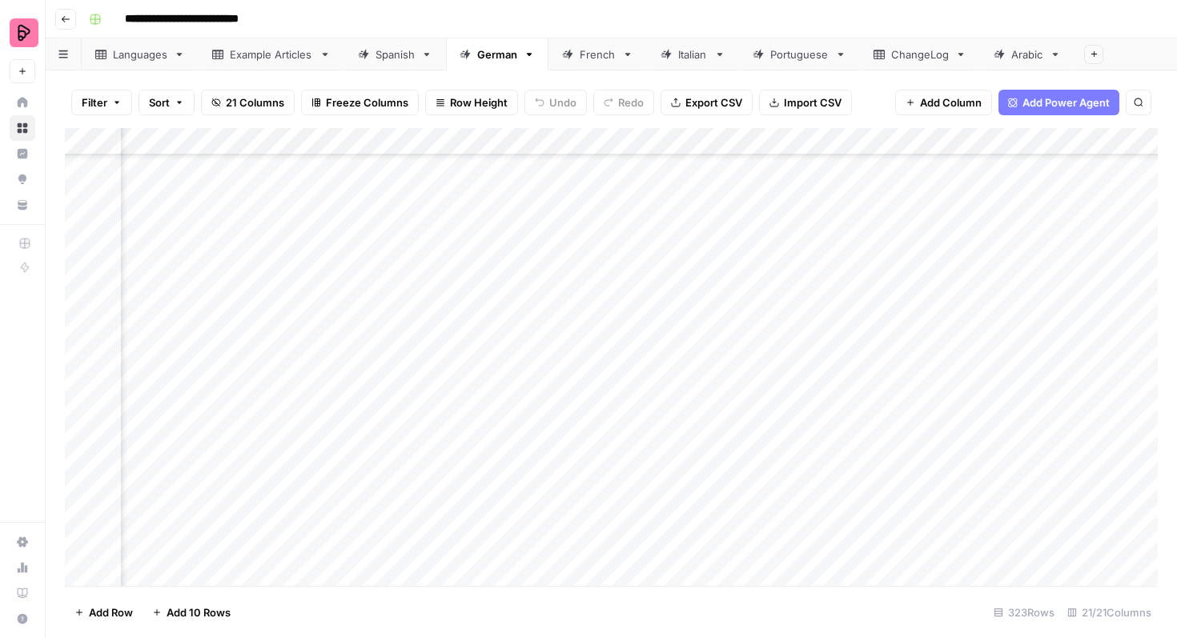
click at [1138, 98] on icon "button" at bounding box center [1139, 103] width 10 height 10
click at [950, 150] on input "**********" at bounding box center [989, 148] width 176 height 19
click at [947, 147] on input "**********" at bounding box center [989, 148] width 176 height 19
click at [1012, 147] on input "**********" at bounding box center [989, 148] width 176 height 19
type input "**********"
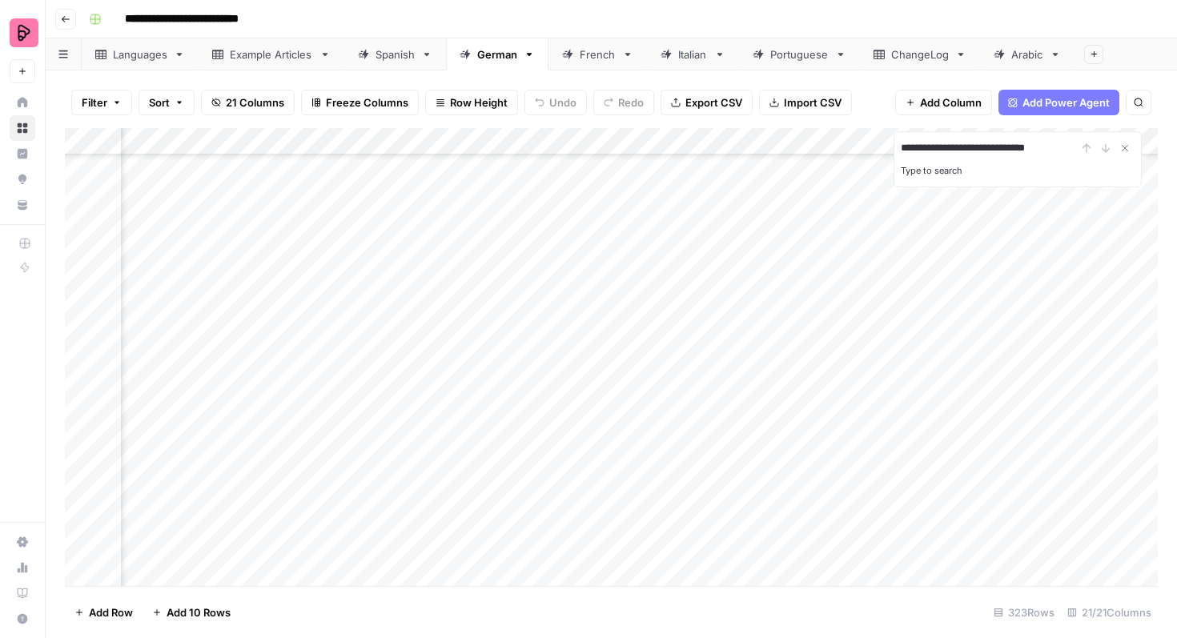
click at [411, 62] on link "Spanish" at bounding box center [395, 54] width 102 height 32
click at [1139, 105] on icon "button" at bounding box center [1139, 103] width 10 height 10
type input "**********"
click at [1103, 147] on icon "Next Result" at bounding box center [1105, 148] width 13 height 13
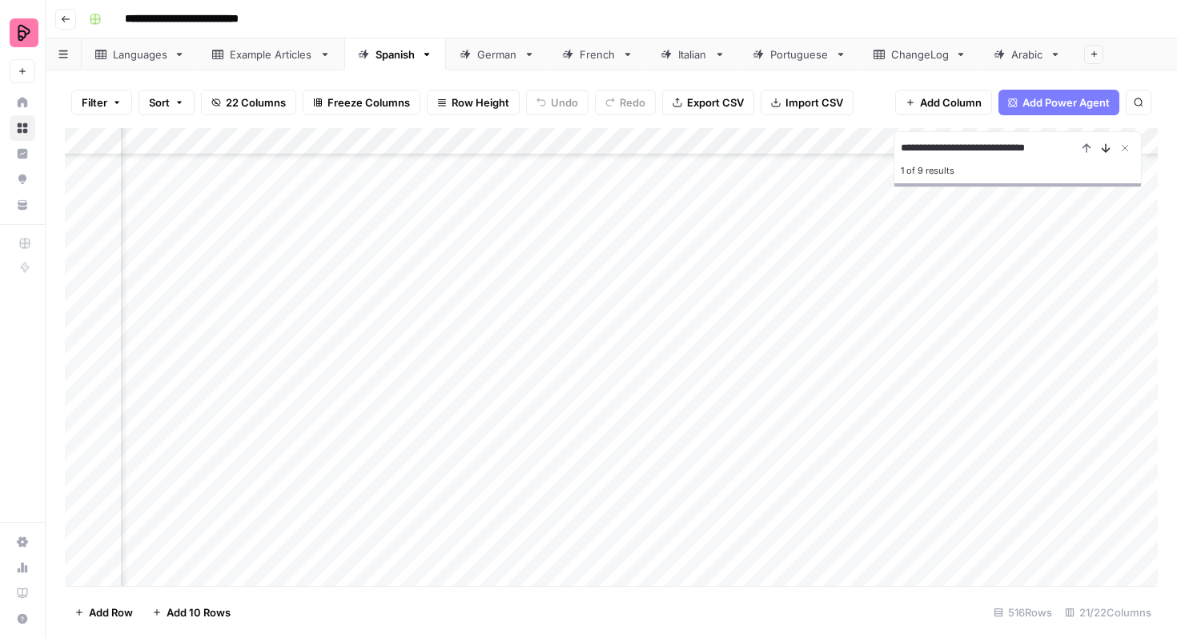
click at [1103, 145] on icon "Next Result" at bounding box center [1105, 148] width 13 height 13
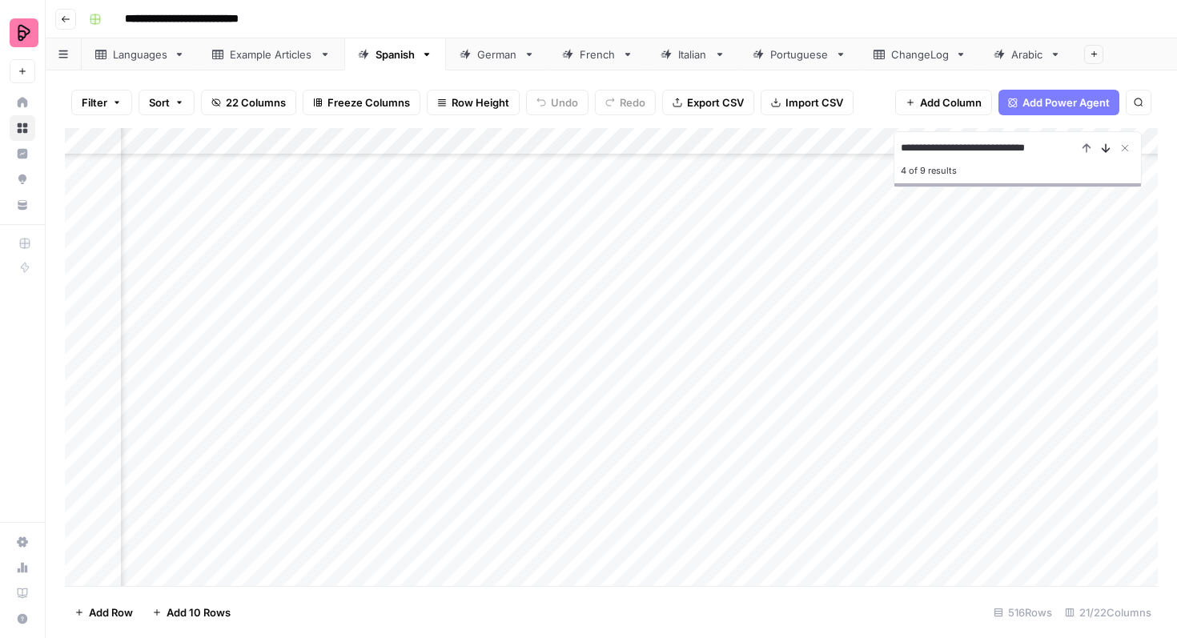
click at [1103, 145] on icon "Next Result" at bounding box center [1105, 148] width 13 height 13
click at [1087, 151] on icon "Previous Result" at bounding box center [1086, 148] width 13 height 13
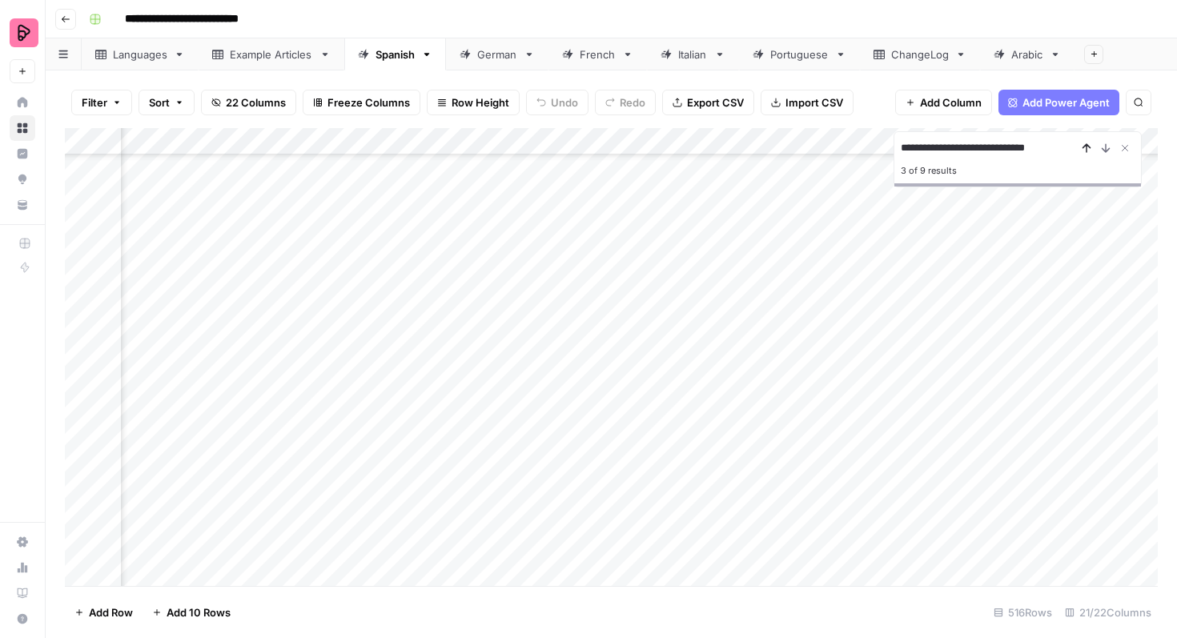
click at [1087, 151] on icon "Previous Result" at bounding box center [1086, 148] width 13 height 13
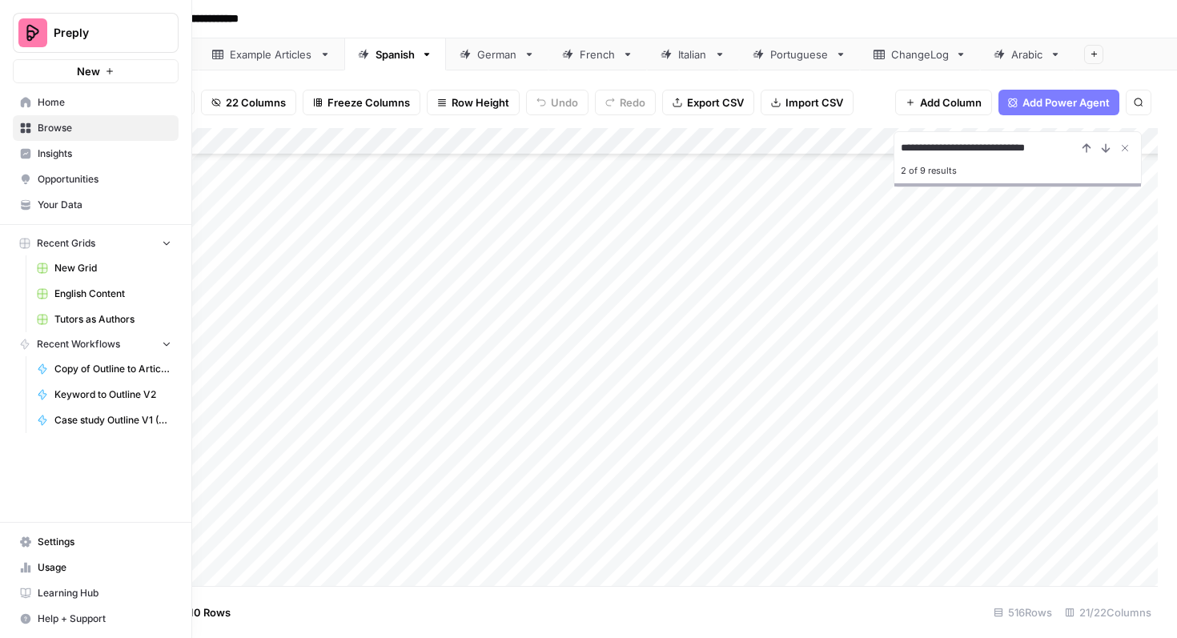
click at [72, 128] on span "Browse" at bounding box center [105, 128] width 134 height 14
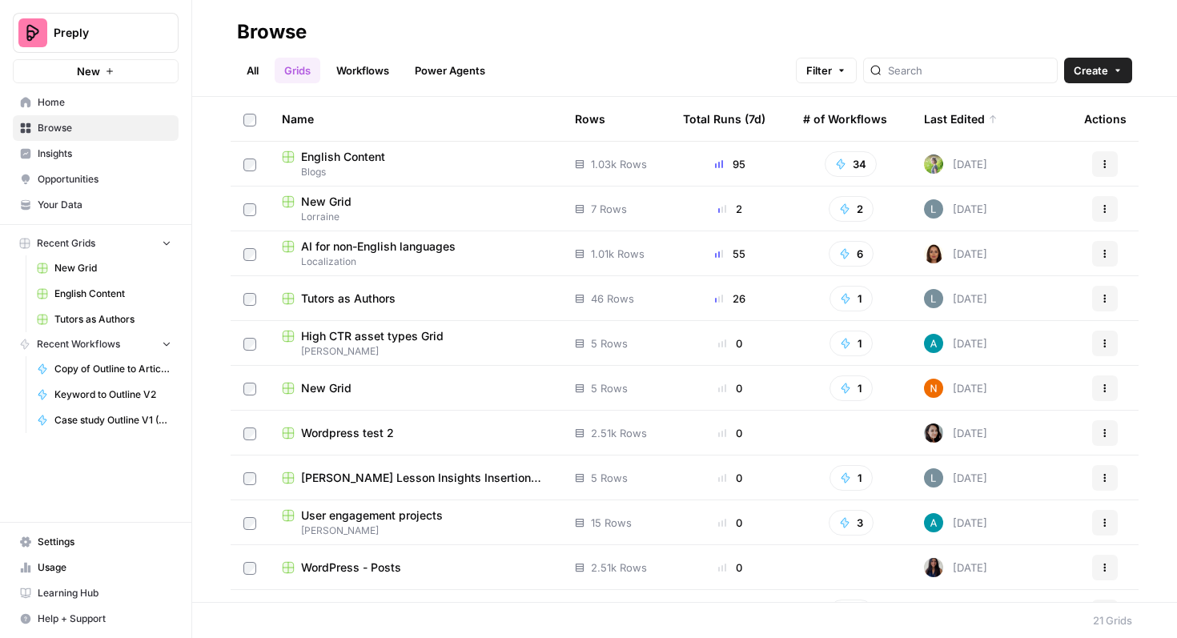
click at [376, 159] on span "English Content" at bounding box center [343, 157] width 84 height 16
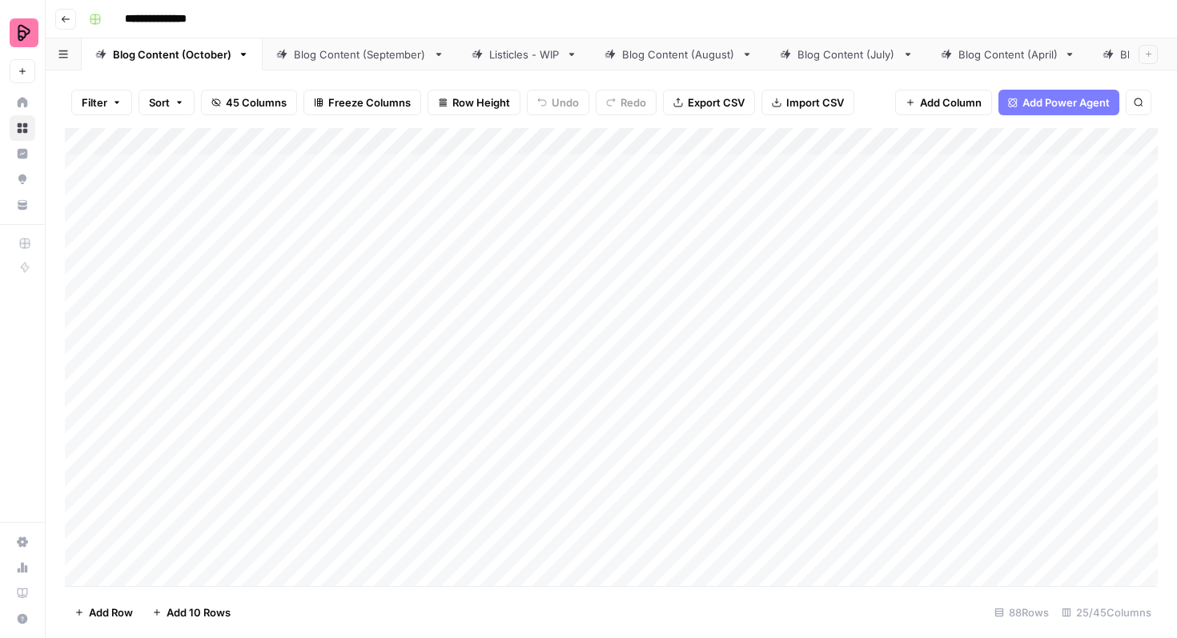
click at [506, 63] on link "Listicles - WIP" at bounding box center [524, 54] width 133 height 32
click at [925, 253] on div "Add Column" at bounding box center [611, 357] width 1093 height 458
click at [914, 388] on div "Add Column" at bounding box center [611, 357] width 1093 height 458
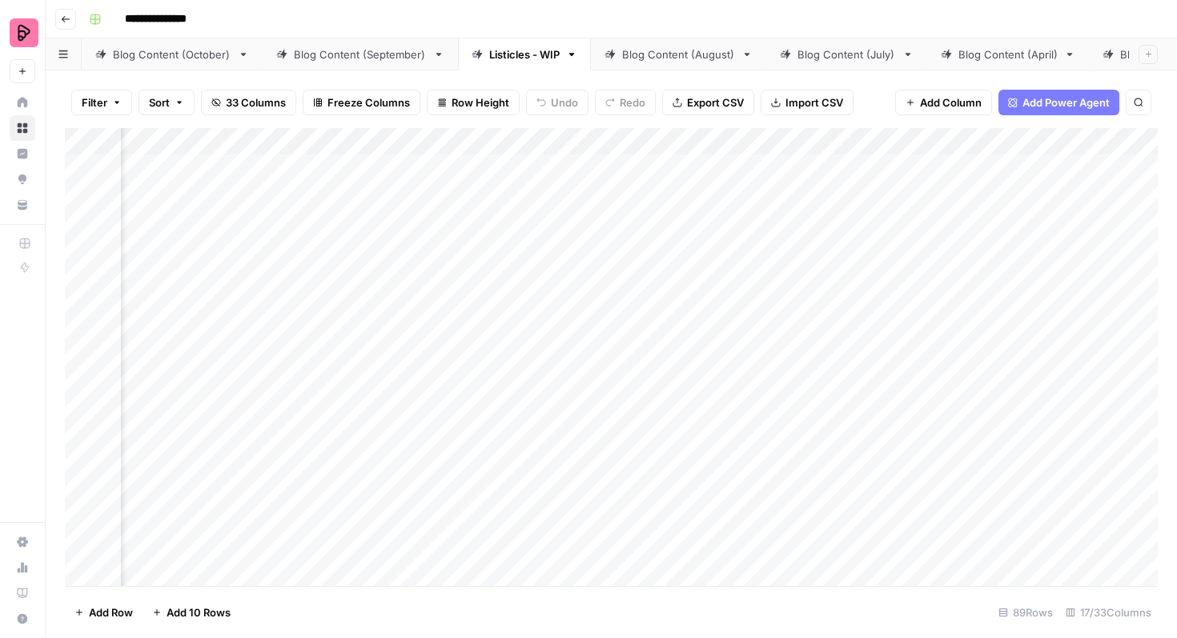
click at [914, 388] on div "Add Column" at bounding box center [611, 357] width 1093 height 458
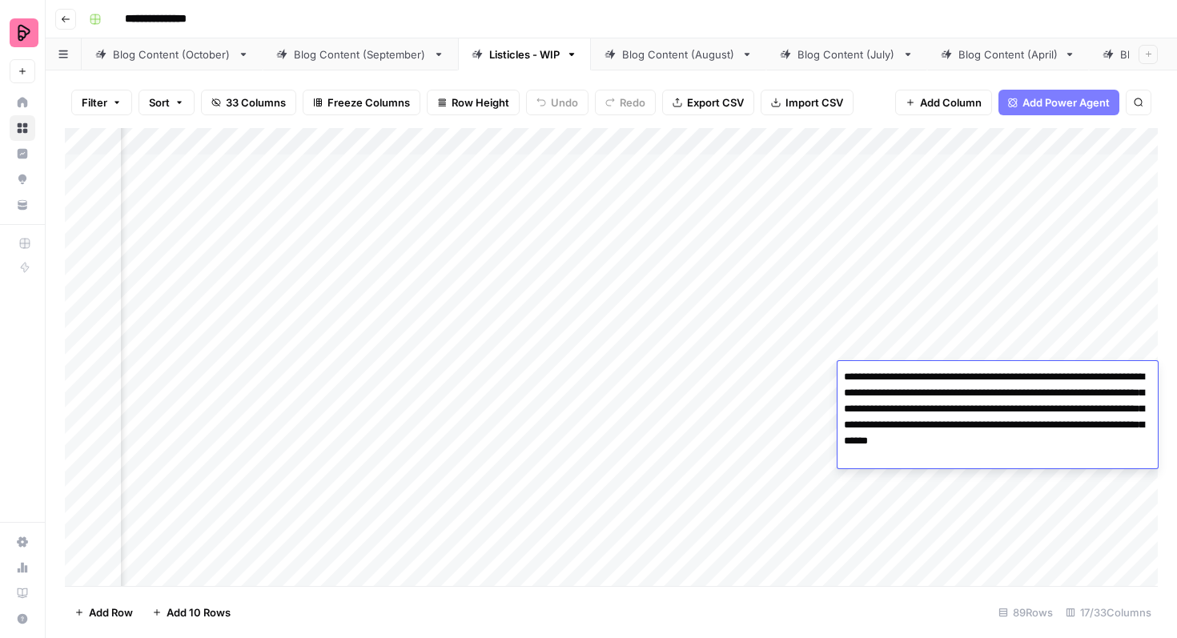
click at [896, 479] on div "Add Column" at bounding box center [611, 357] width 1093 height 458
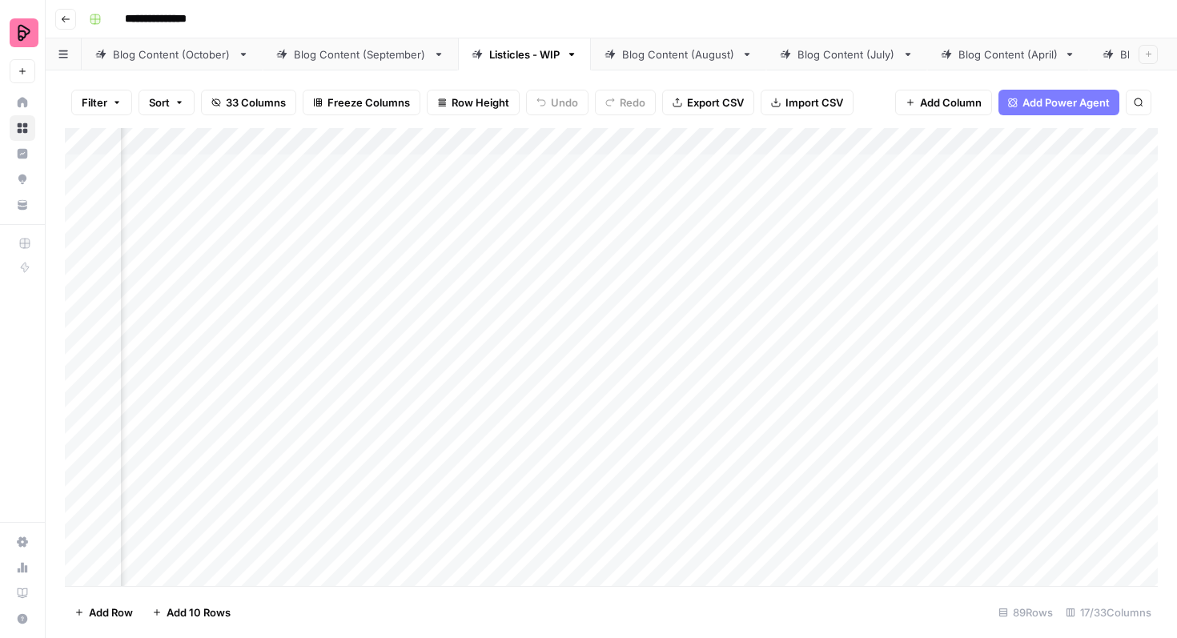
click at [896, 479] on div "Add Column" at bounding box center [611, 357] width 1093 height 458
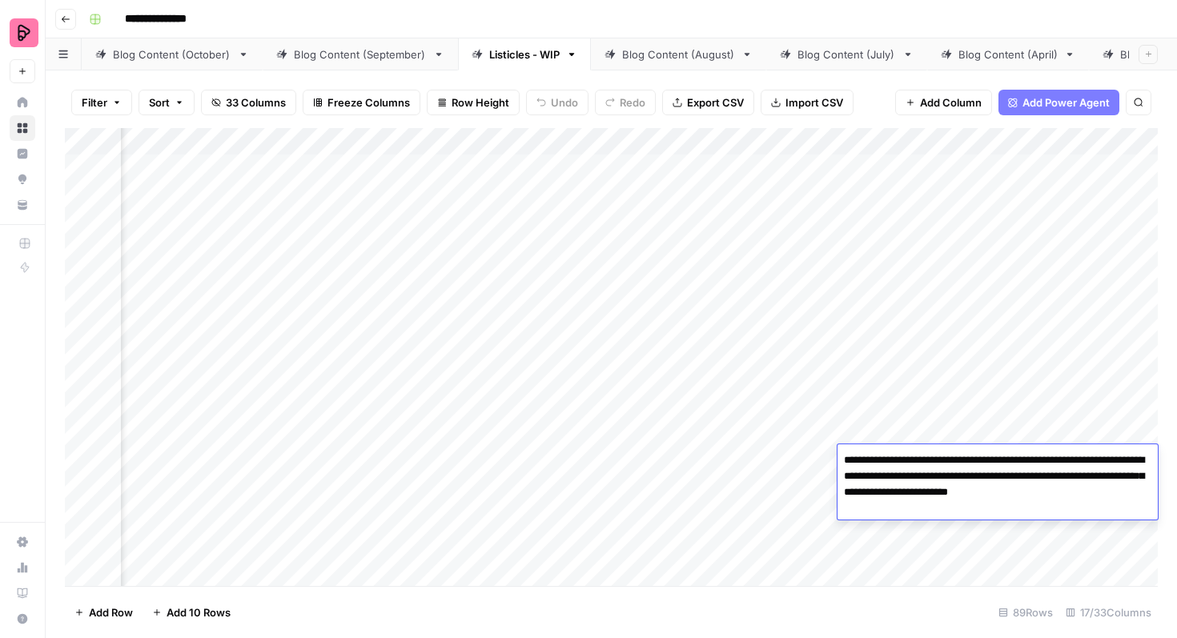
click at [906, 431] on div "Add Column" at bounding box center [611, 357] width 1093 height 458
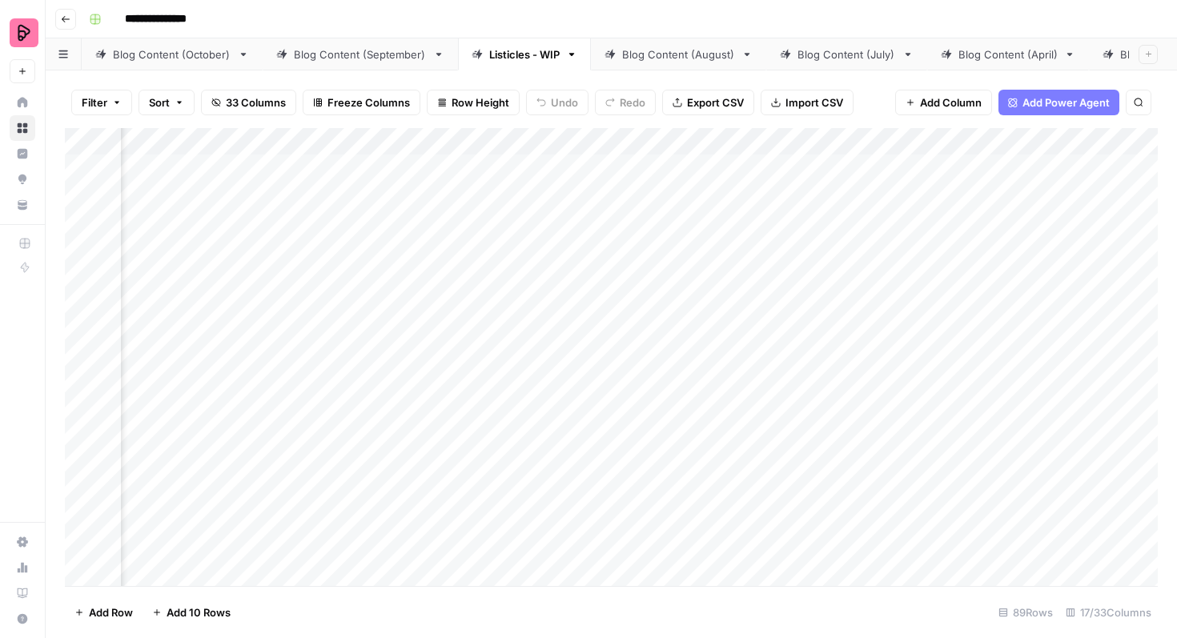
click at [906, 431] on div "Add Column" at bounding box center [611, 357] width 1093 height 458
click at [920, 381] on div "Add Column" at bounding box center [611, 357] width 1093 height 458
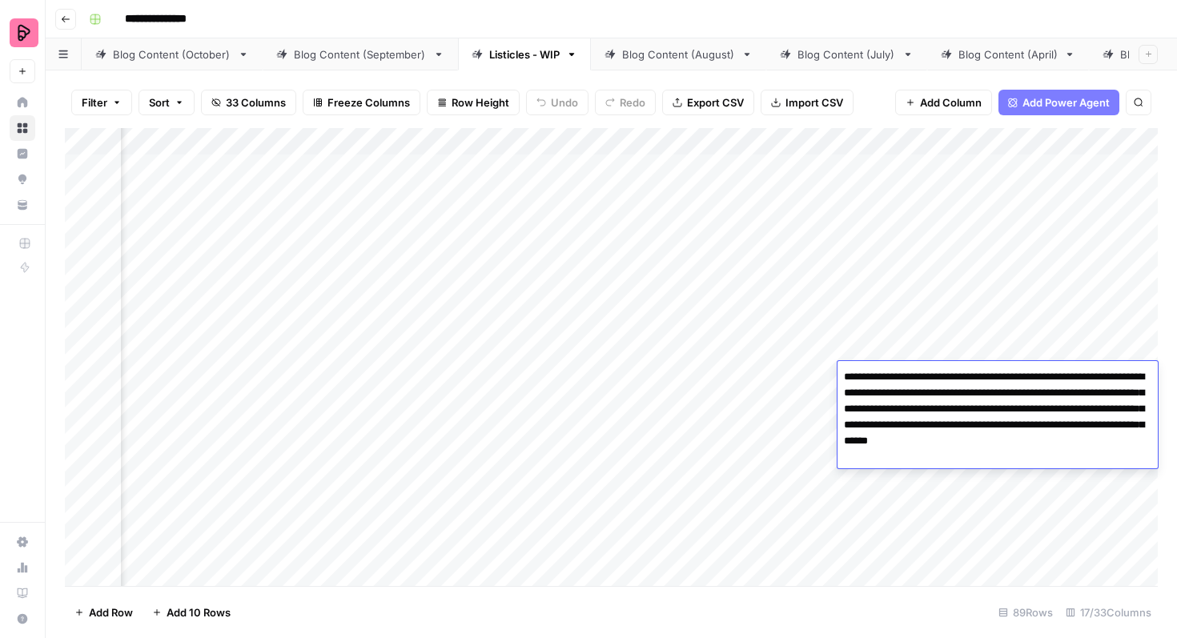
click at [895, 354] on div "Add Column" at bounding box center [611, 357] width 1093 height 458
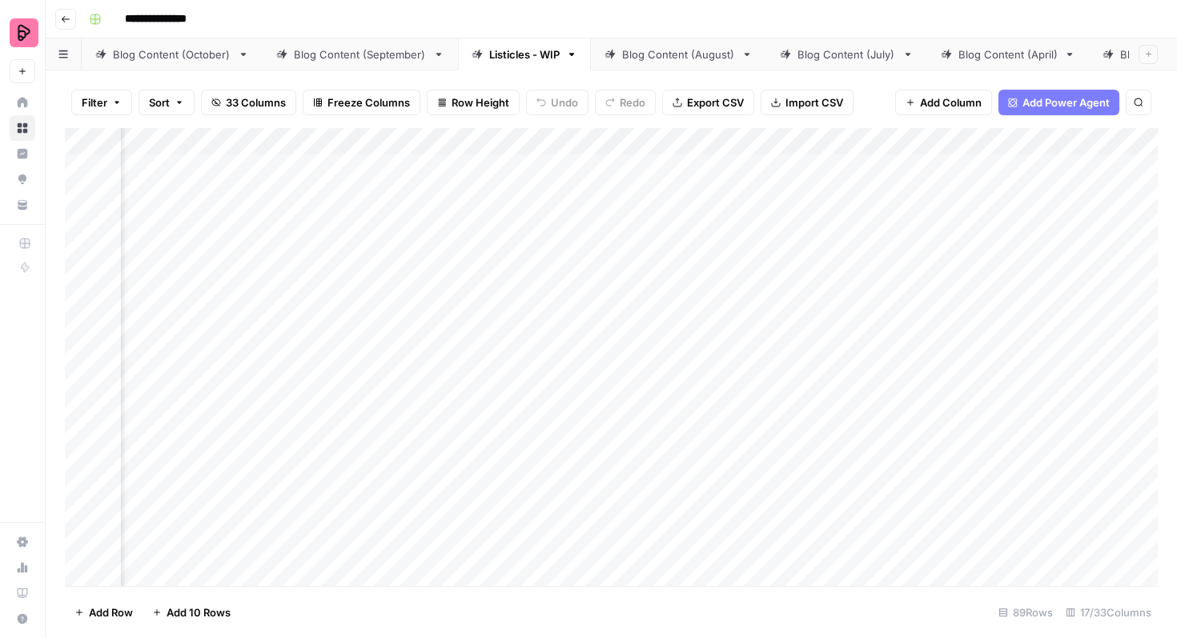
scroll to position [0, 1003]
click at [1122, 167] on div "Add Column" at bounding box center [611, 357] width 1093 height 458
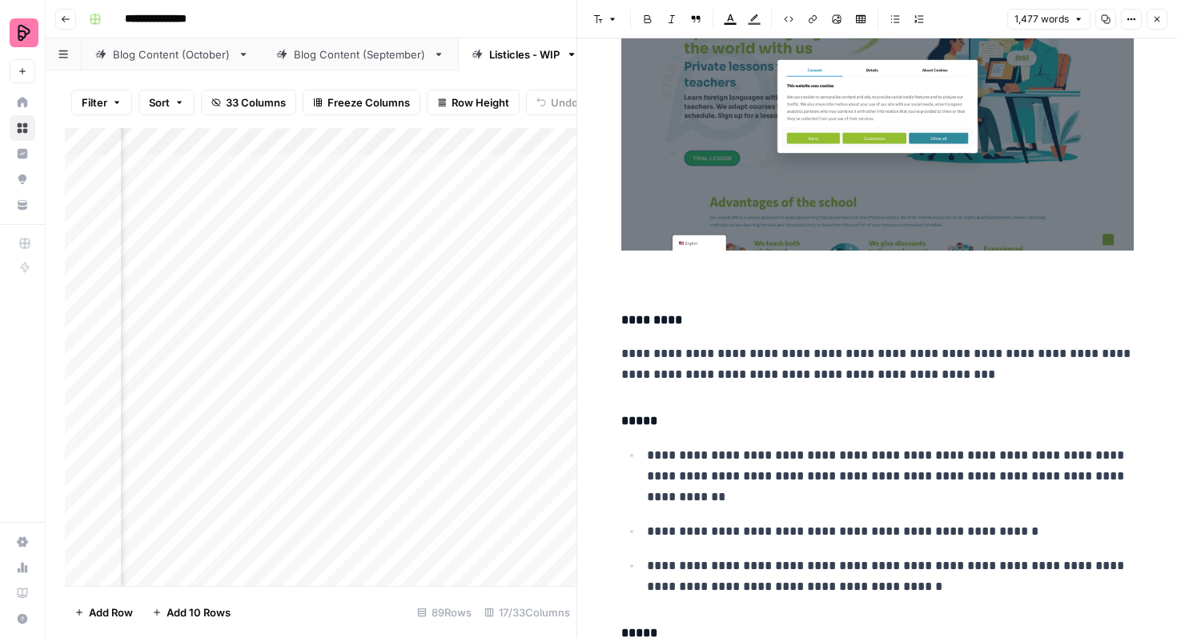
scroll to position [2283, 0]
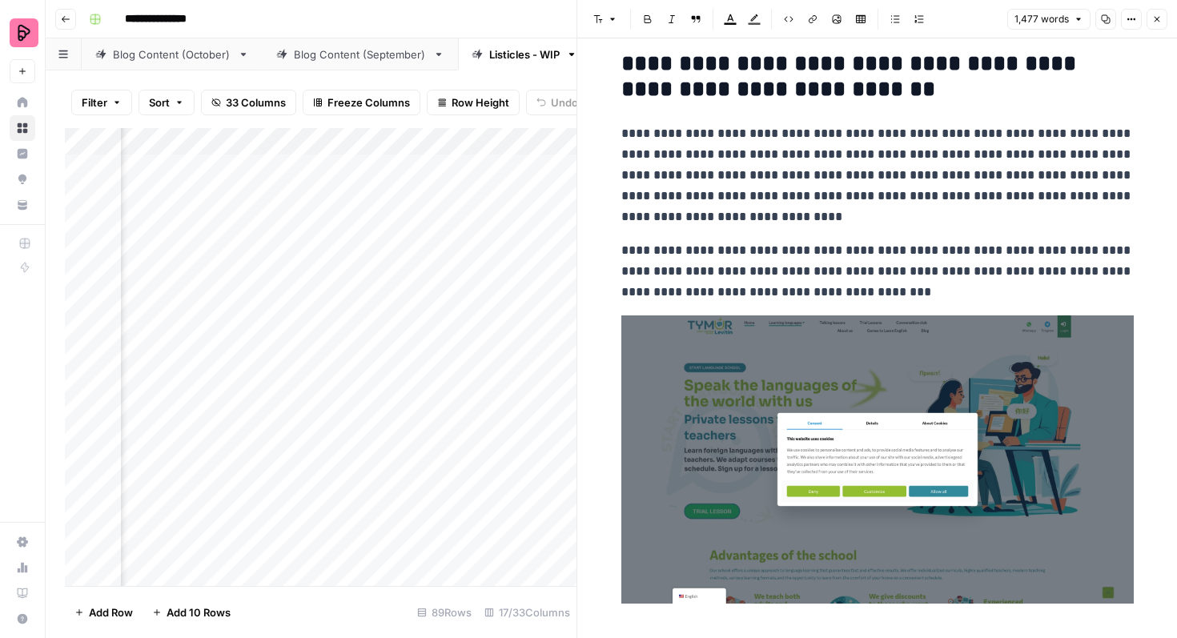
click at [1158, 21] on icon "button" at bounding box center [1157, 19] width 10 height 10
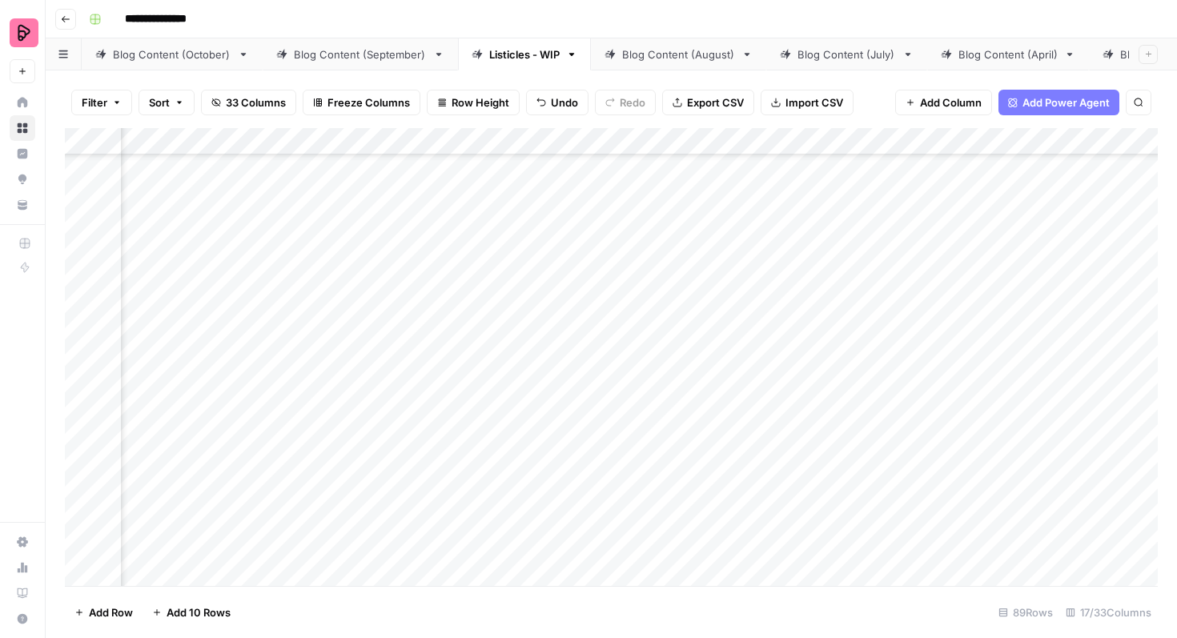
scroll to position [0, 774]
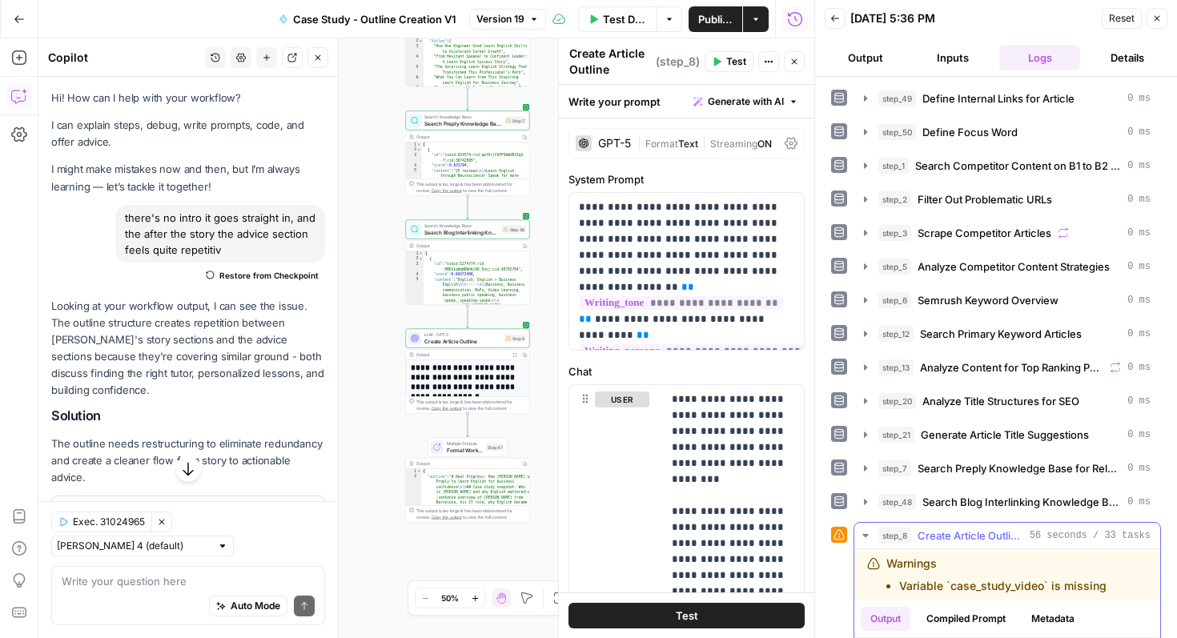
scroll to position [4471, 0]
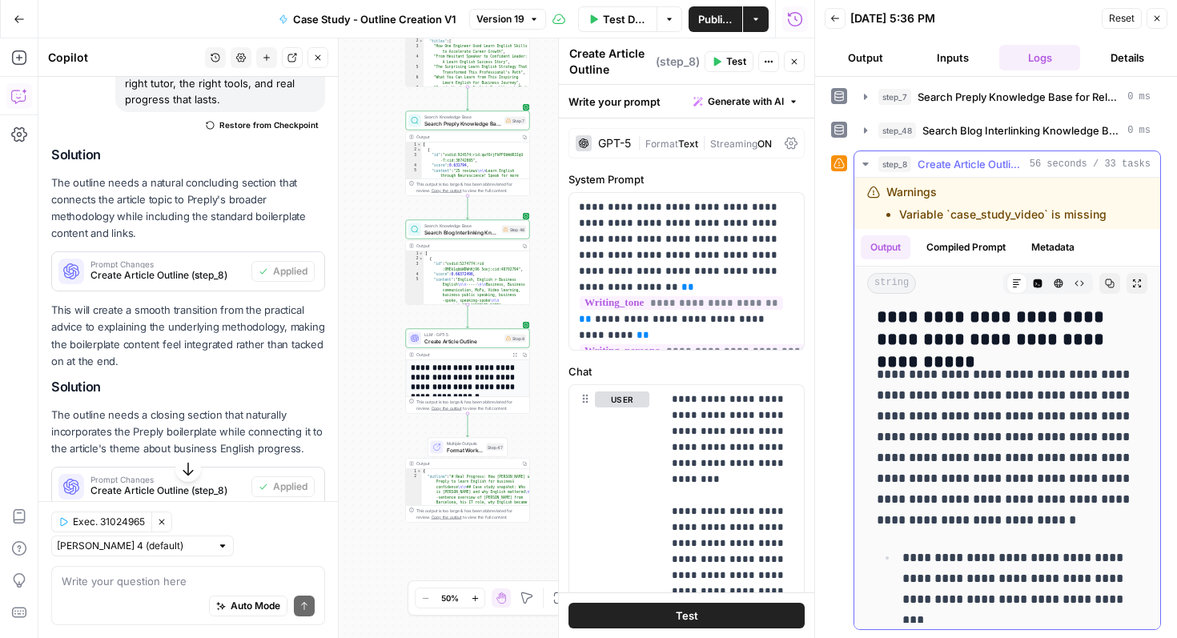
click at [958, 497] on p "**********" at bounding box center [1007, 447] width 261 height 167
click at [704, 620] on button "Test" at bounding box center [687, 616] width 236 height 26
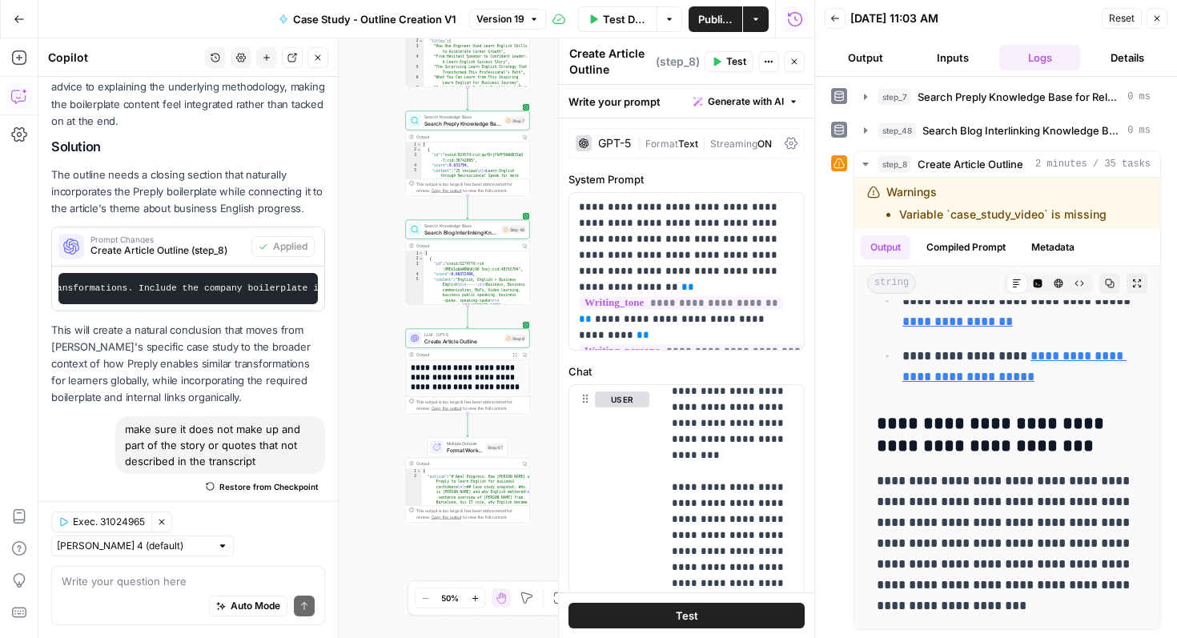
scroll to position [3498, 0]
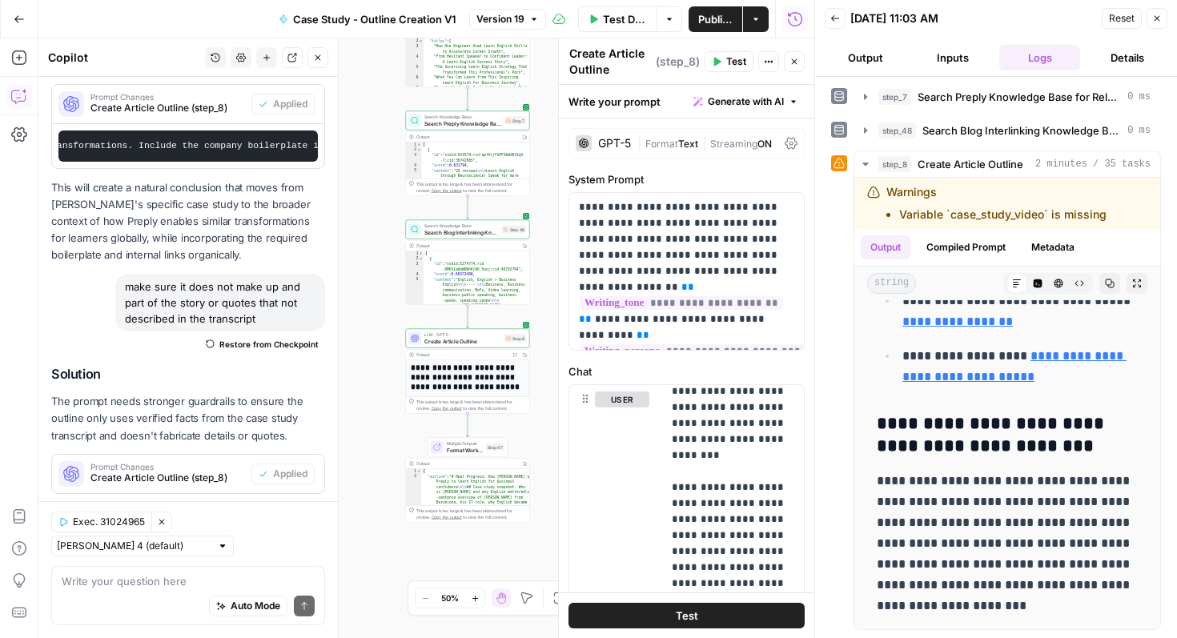
click at [715, 8] on button "Publish" at bounding box center [716, 19] width 54 height 26
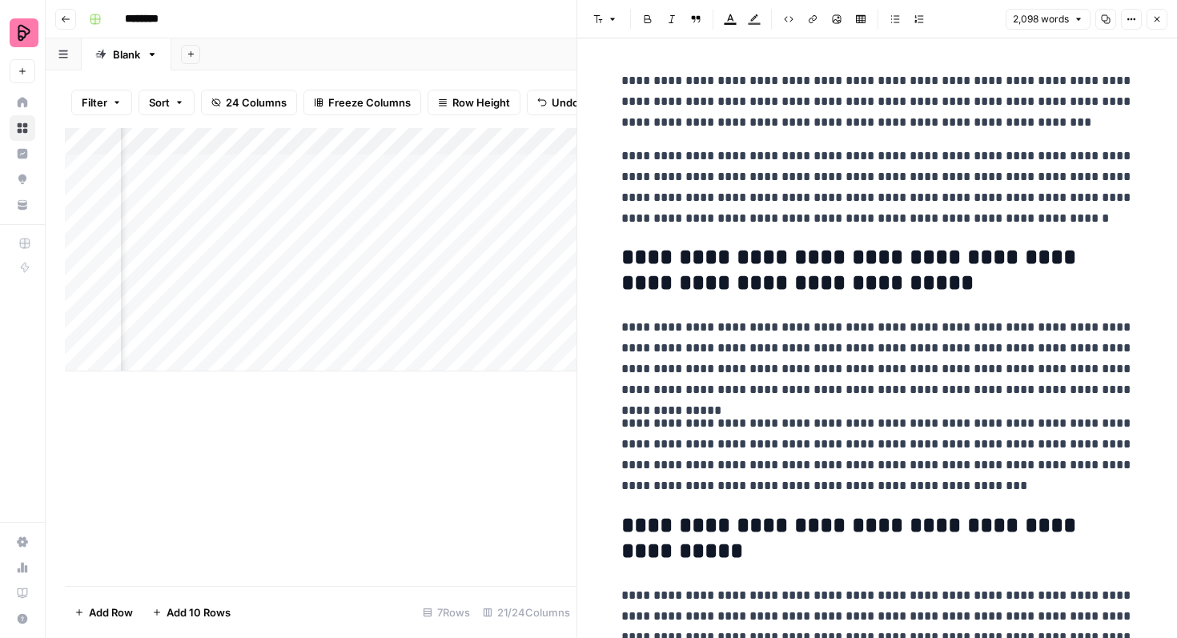
scroll to position [1722, 0]
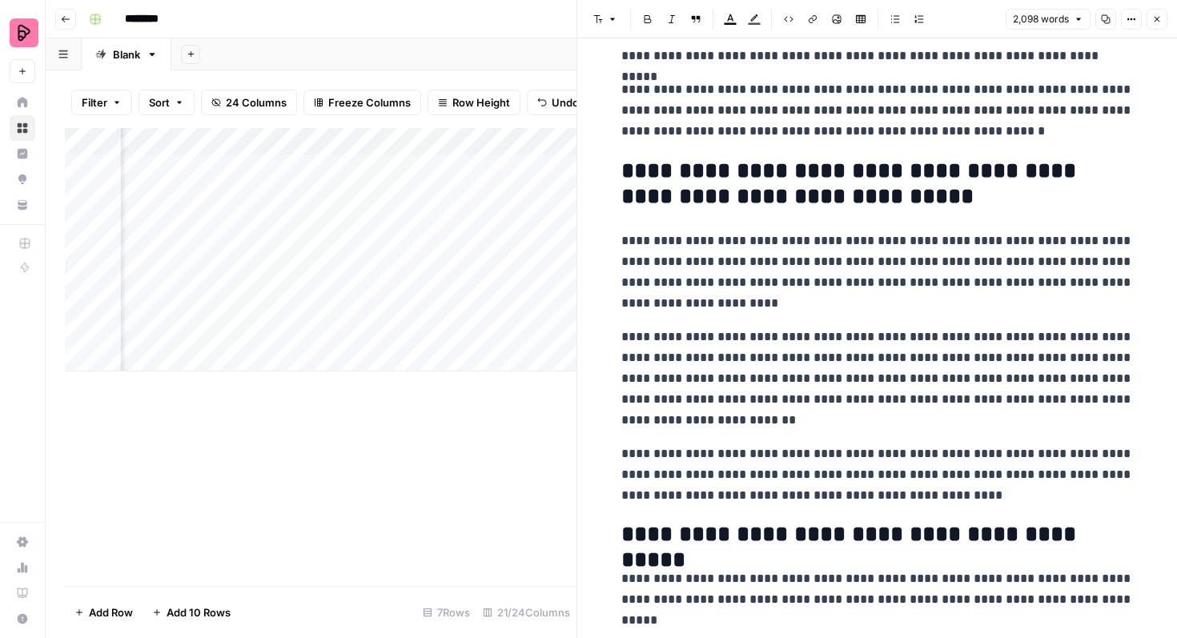
click at [1152, 20] on icon "button" at bounding box center [1157, 19] width 10 height 10
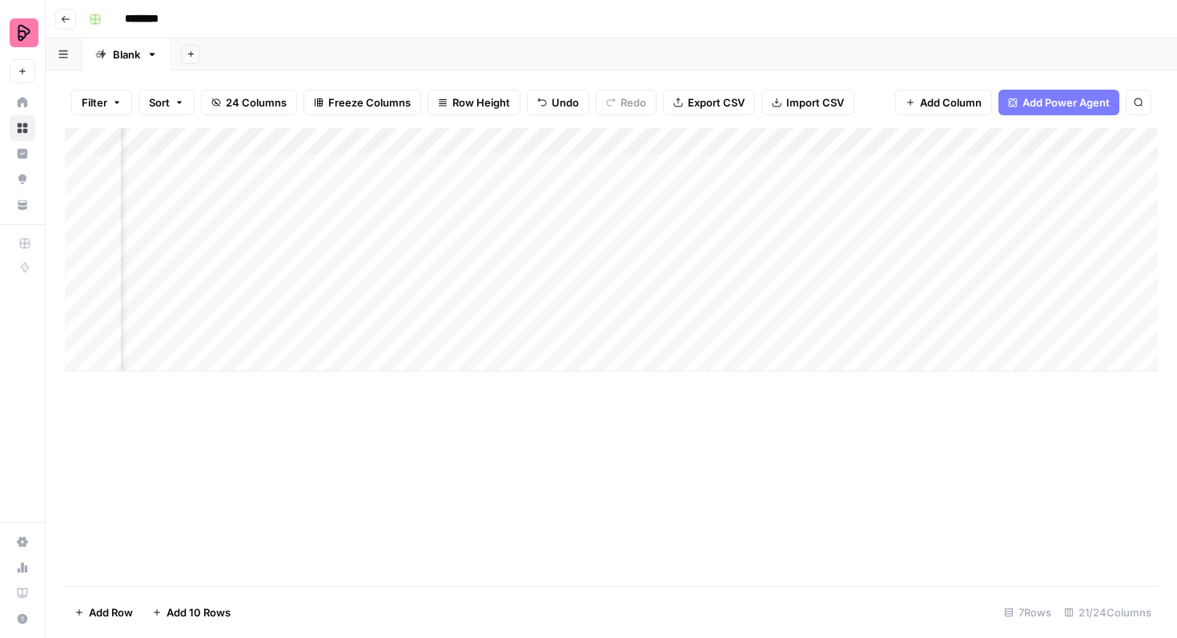
scroll to position [0, 225]
click at [721, 168] on div "Add Column" at bounding box center [611, 249] width 1093 height 243
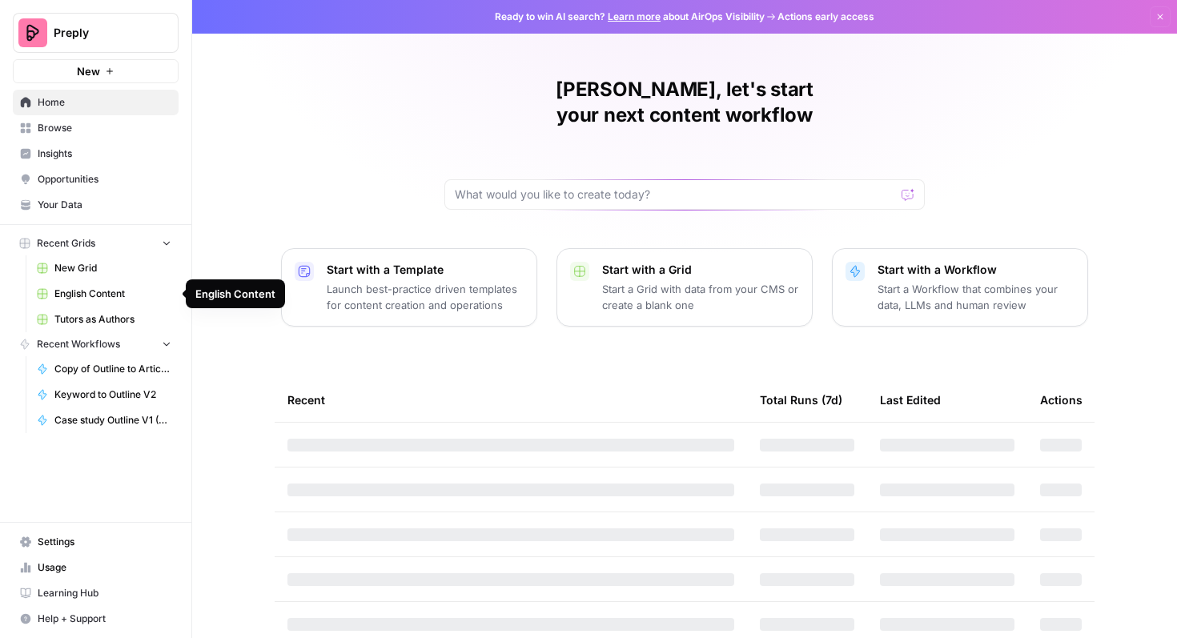
click at [130, 288] on span "English Content" at bounding box center [112, 294] width 117 height 14
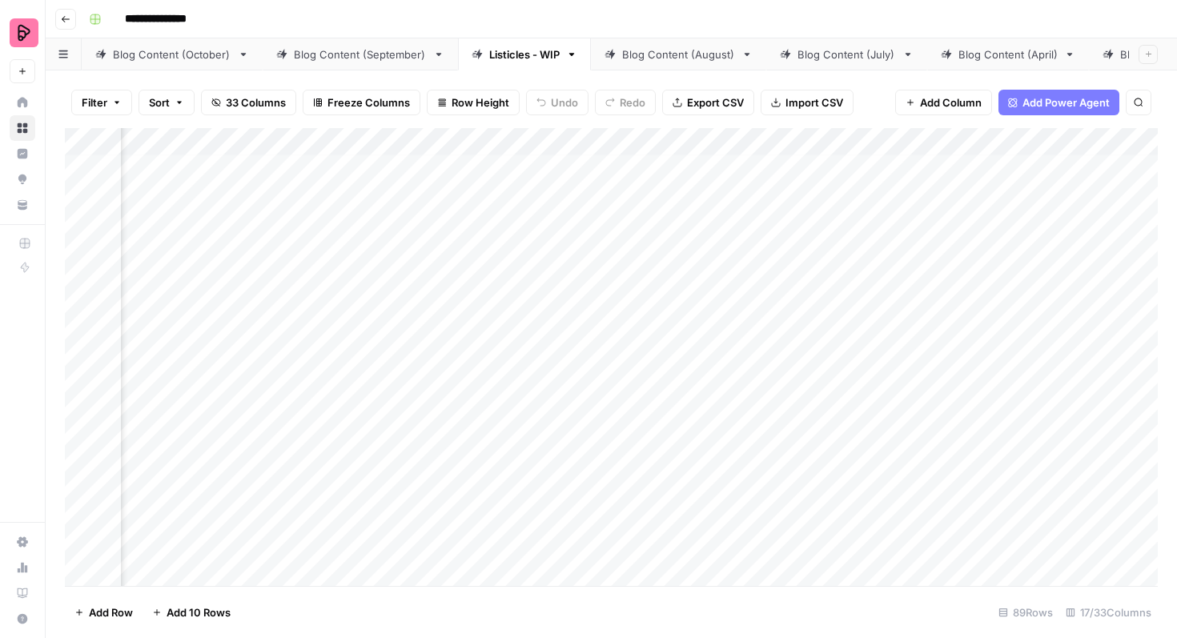
scroll to position [48, 757]
click at [868, 423] on div "Add Column" at bounding box center [611, 357] width 1093 height 458
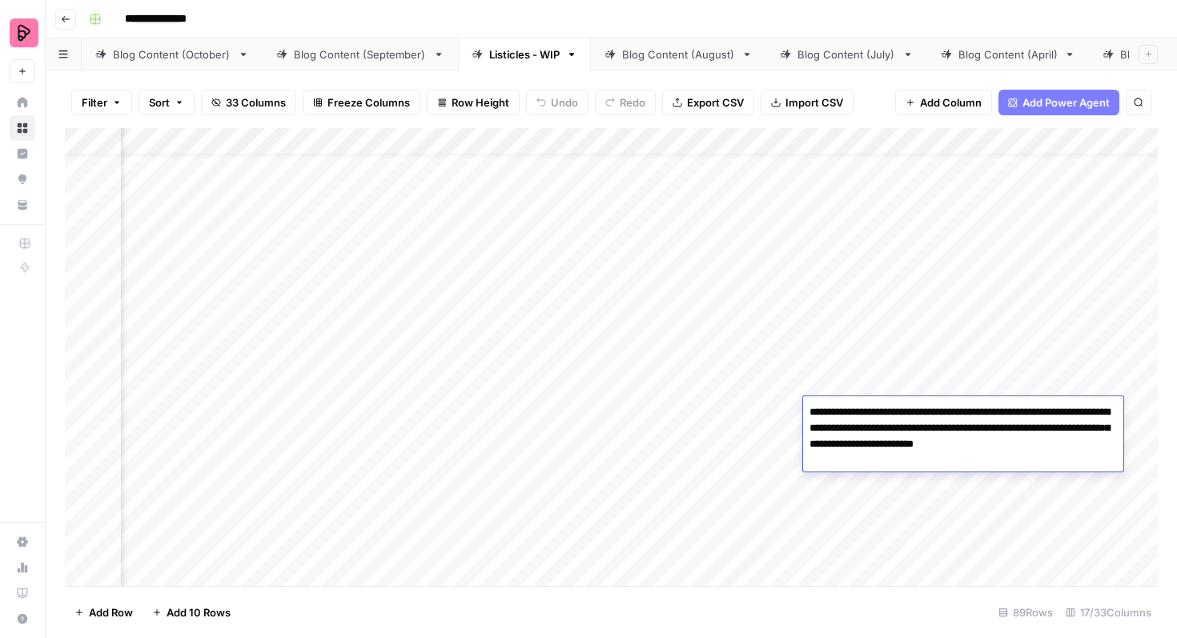
click at [874, 381] on div "Add Column" at bounding box center [611, 357] width 1093 height 458
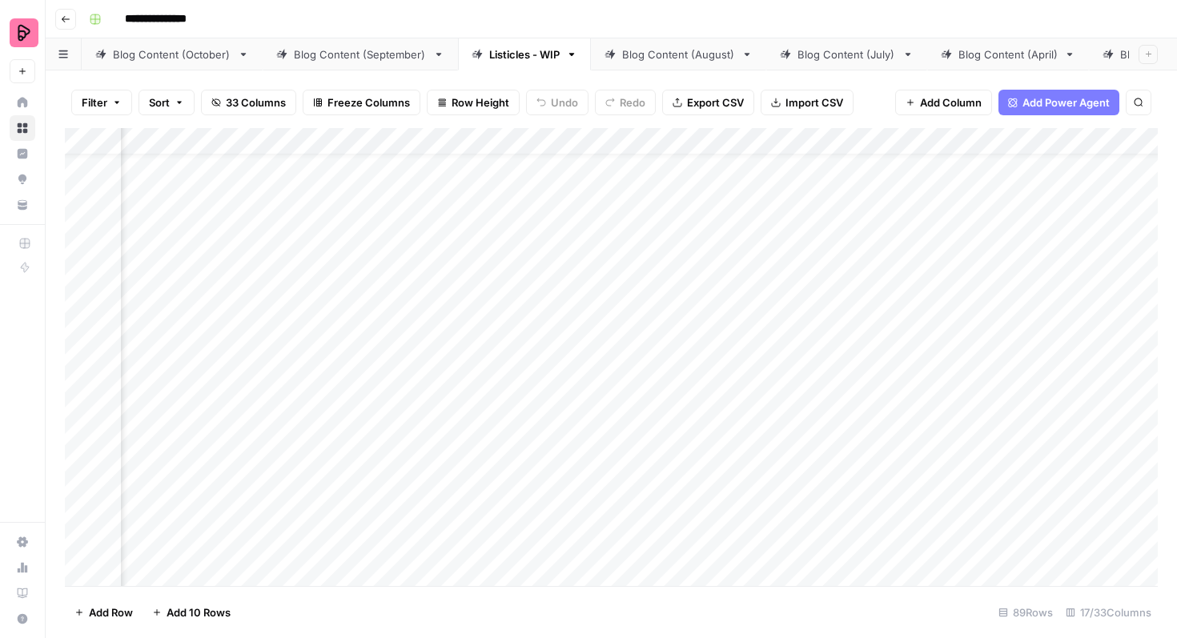
click at [874, 381] on div "Add Column" at bounding box center [611, 357] width 1093 height 458
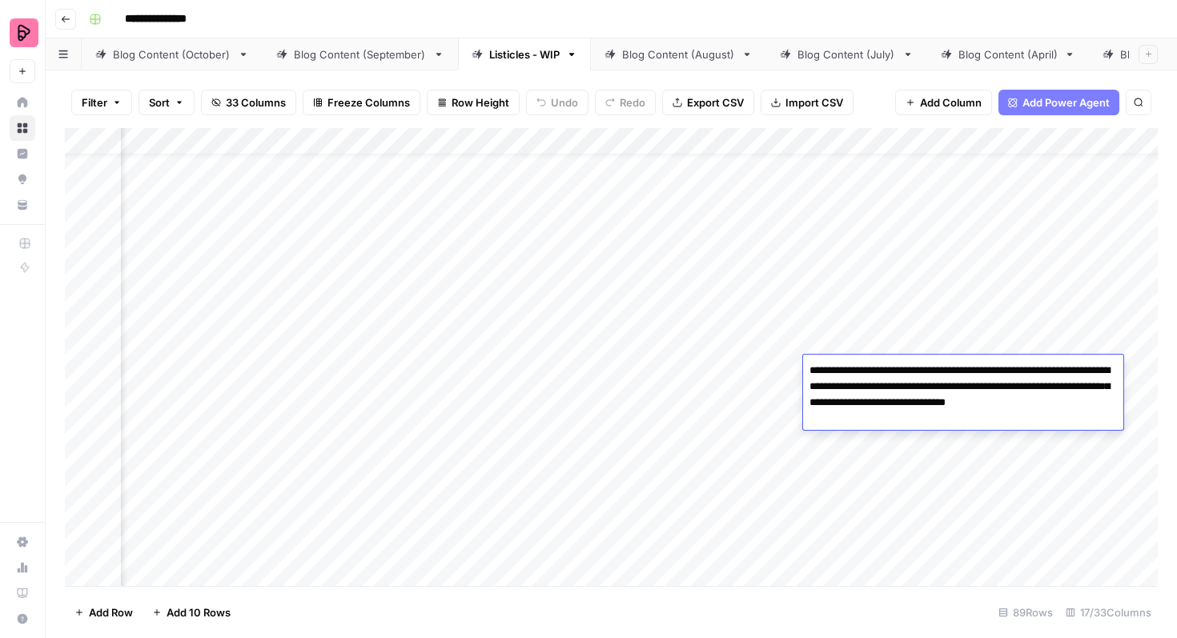
click at [844, 451] on div "Add Column" at bounding box center [611, 357] width 1093 height 458
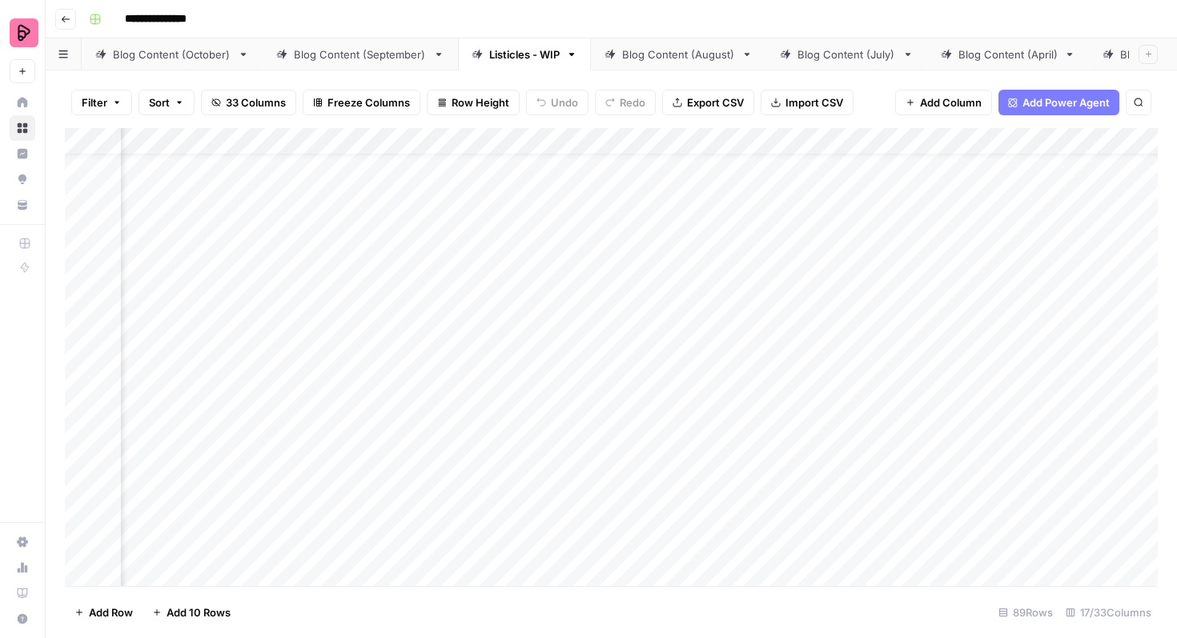
click at [844, 458] on div "Add Column" at bounding box center [611, 357] width 1093 height 458
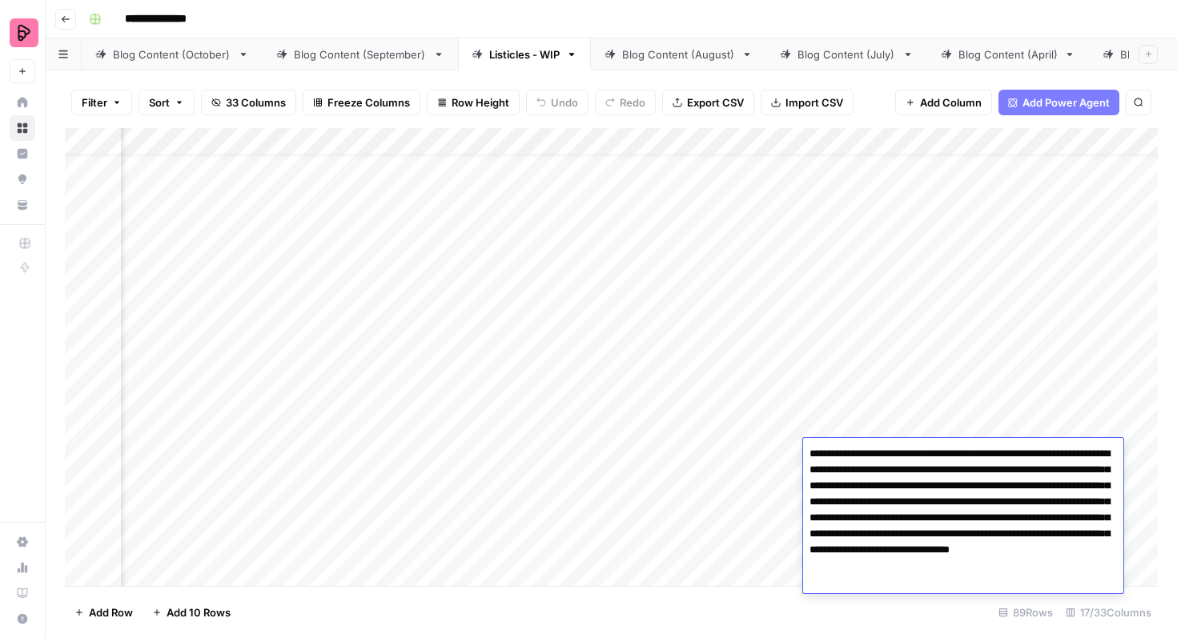
click at [844, 458] on textarea "**********" at bounding box center [963, 518] width 320 height 151
click at [872, 419] on div "Add Column" at bounding box center [611, 357] width 1093 height 458
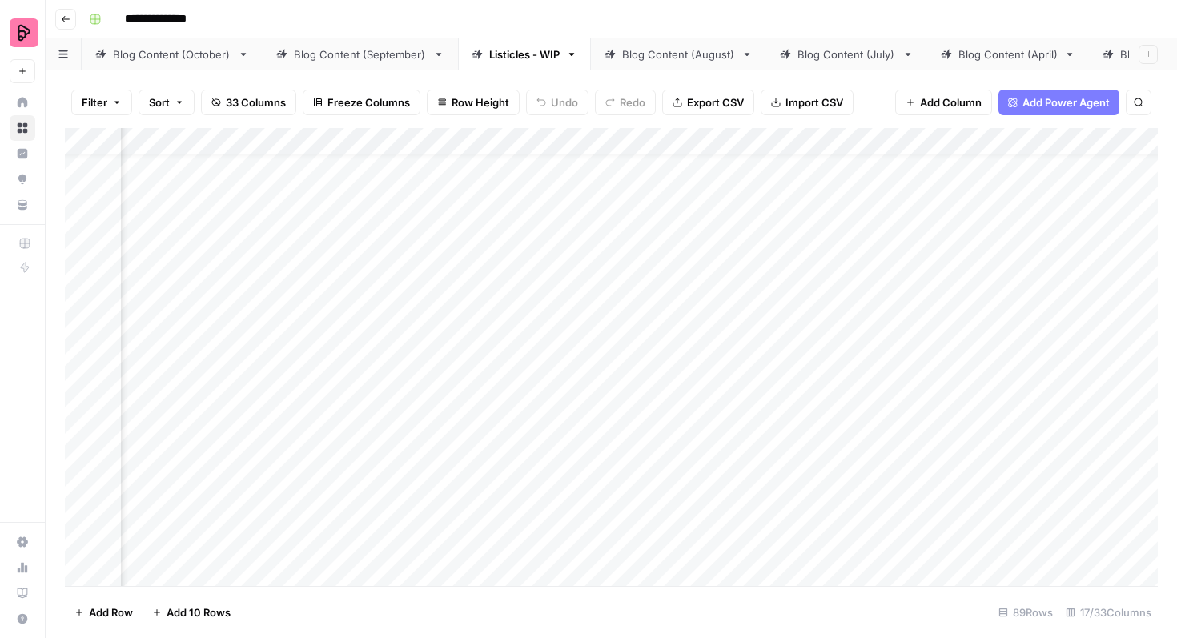
scroll to position [0, 757]
click at [862, 180] on div "Add Column" at bounding box center [611, 357] width 1093 height 458
click at [775, 180] on div "Add Column" at bounding box center [611, 357] width 1093 height 458
click at [950, 187] on div "Add Column" at bounding box center [611, 357] width 1093 height 458
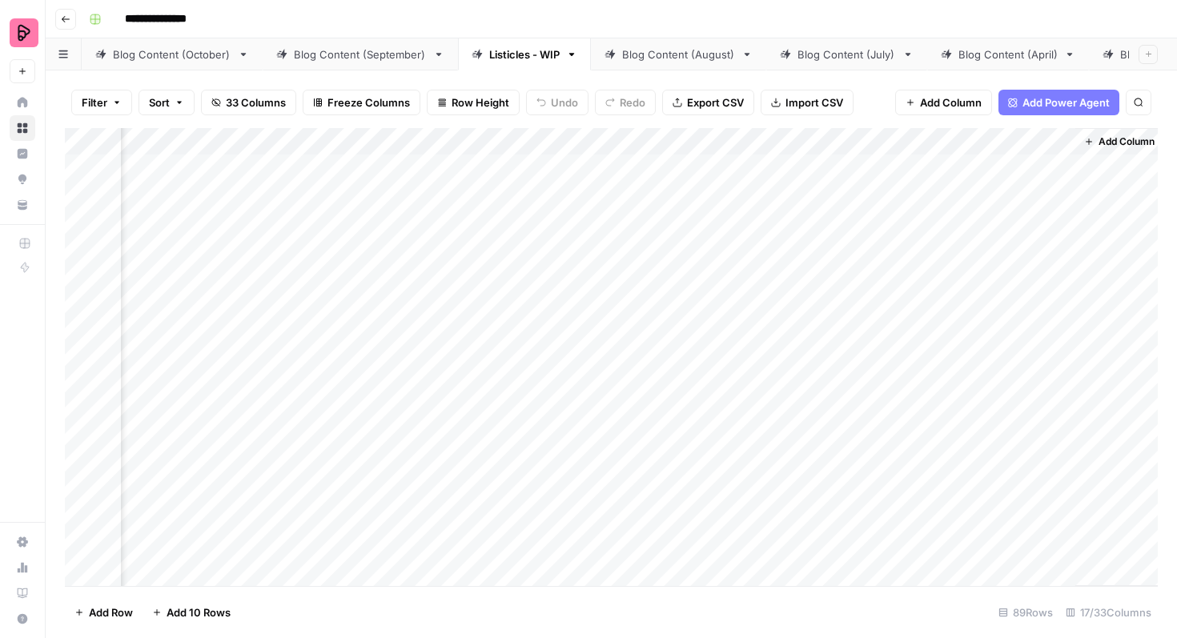
scroll to position [0, 1376]
click at [744, 163] on div "Add Column" at bounding box center [611, 357] width 1093 height 458
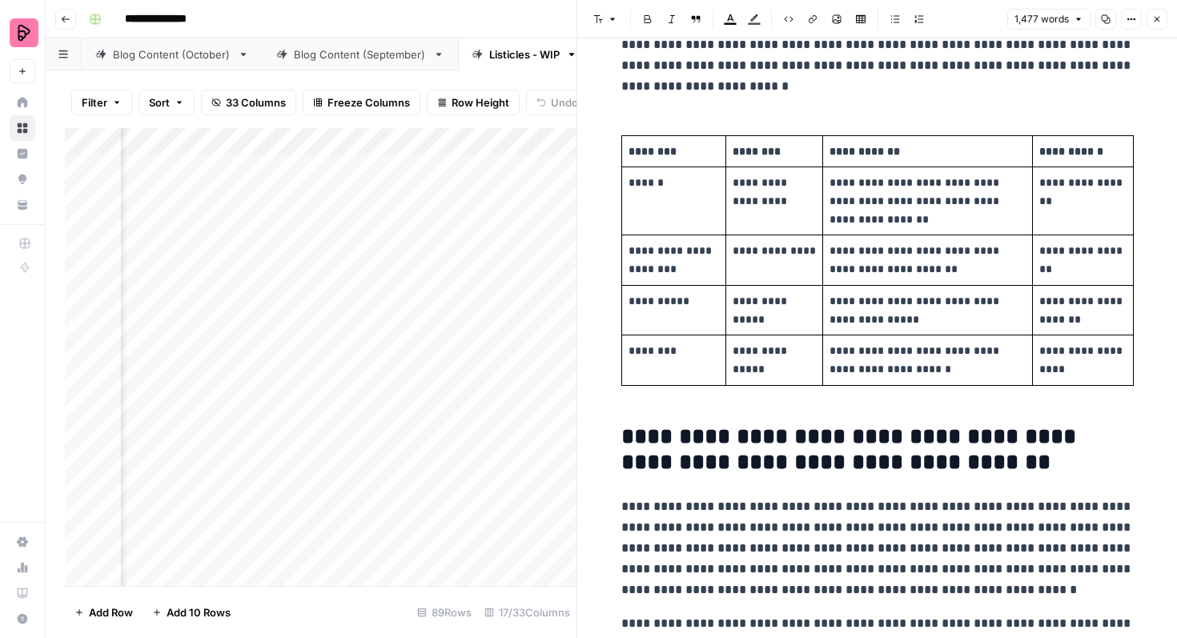
scroll to position [629, 0]
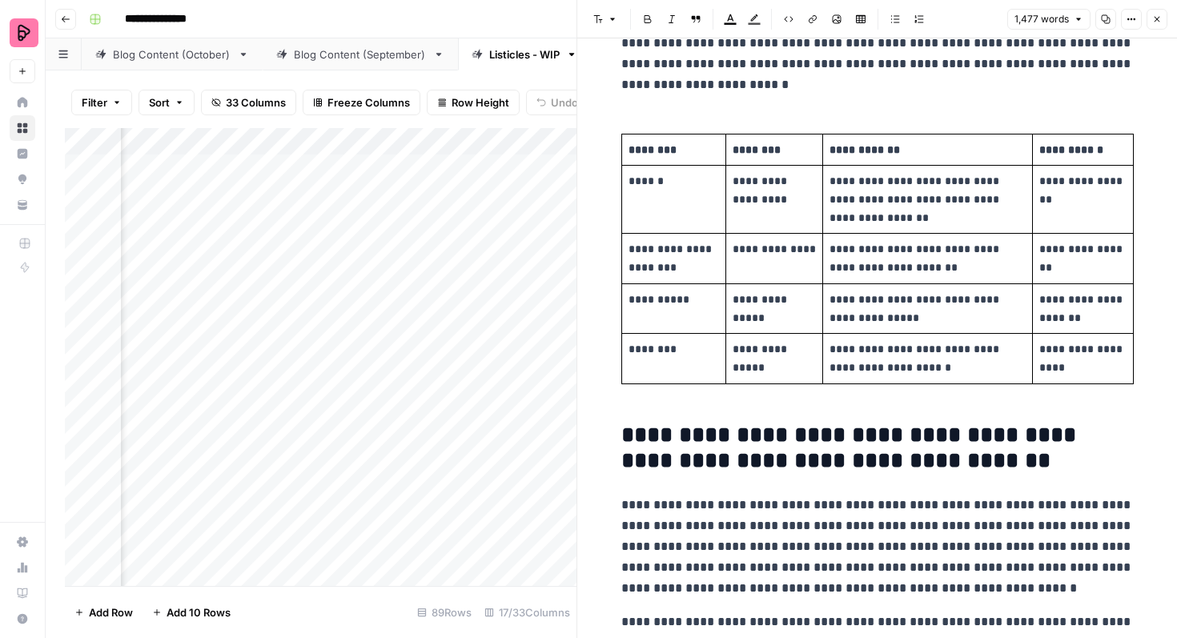
click at [1151, 20] on button "Close" at bounding box center [1157, 19] width 21 height 21
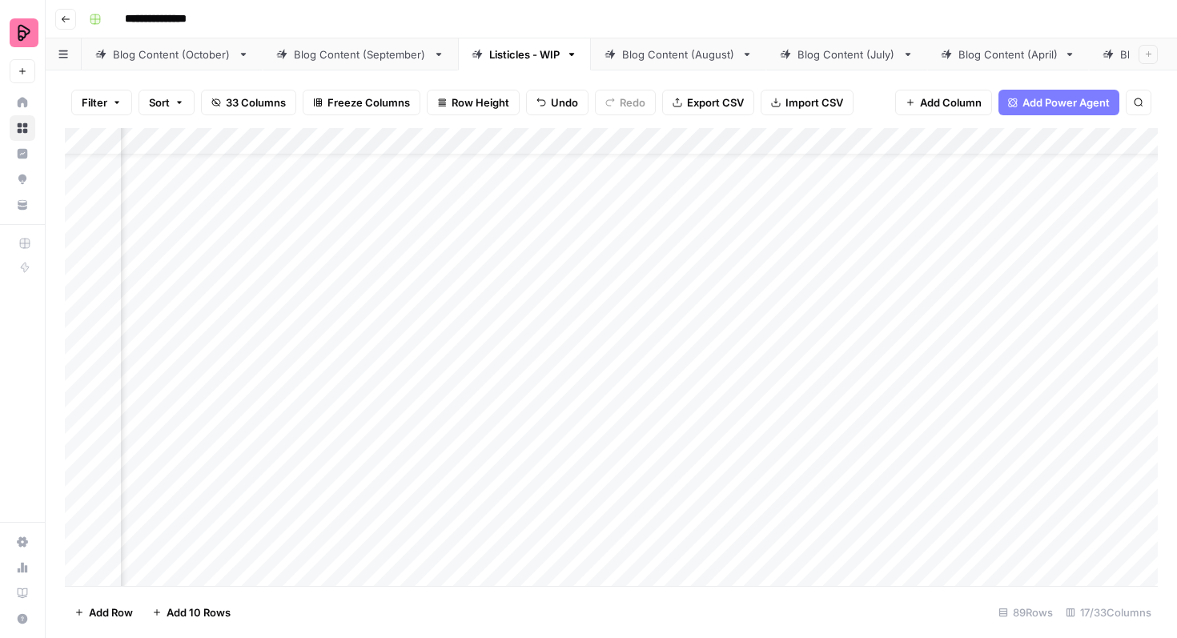
scroll to position [56, 770]
click at [86, 330] on div "Add Column" at bounding box center [611, 357] width 1093 height 458
click at [86, 364] on div "Add Column" at bounding box center [611, 357] width 1093 height 458
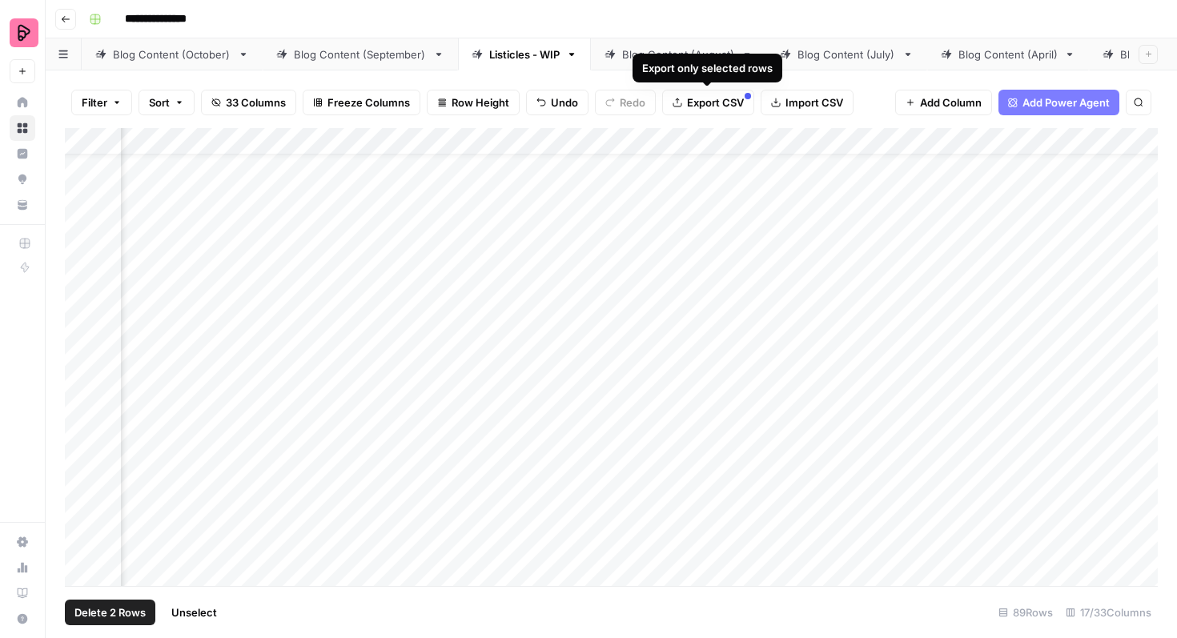
click at [709, 105] on span "Export CSV" at bounding box center [715, 102] width 57 height 16
